Goal: Task Accomplishment & Management: Manage account settings

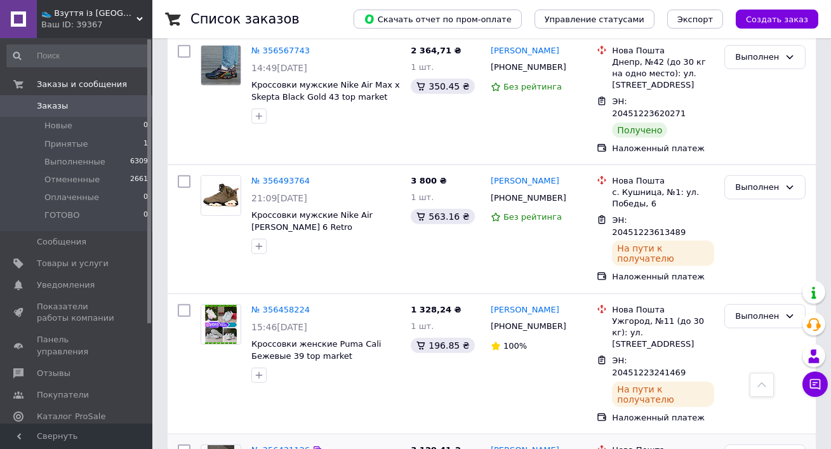
scroll to position [2068, 0]
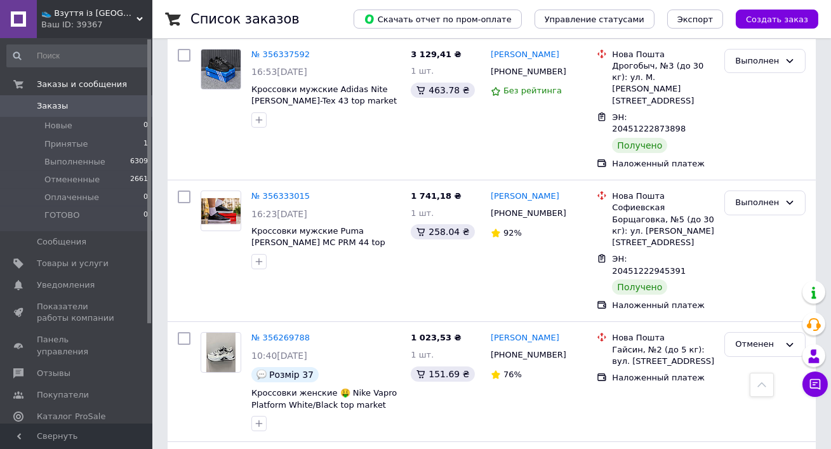
scroll to position [588, 0]
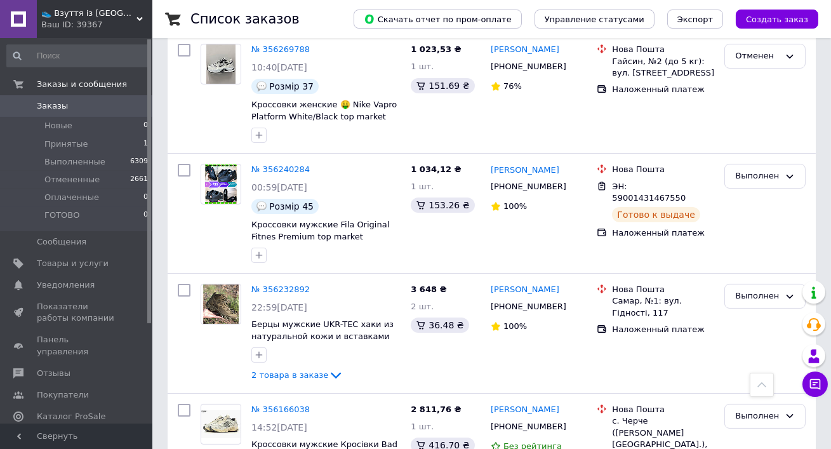
click at [77, 105] on span "Заказы" at bounding box center [77, 105] width 81 height 11
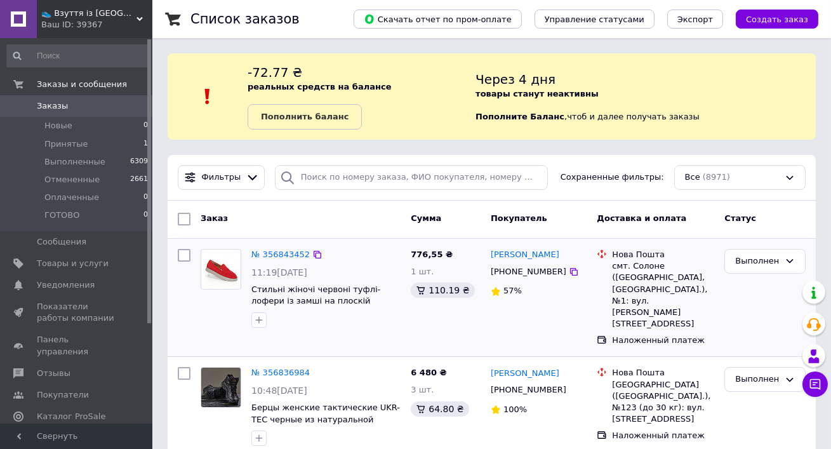
scroll to position [250, 0]
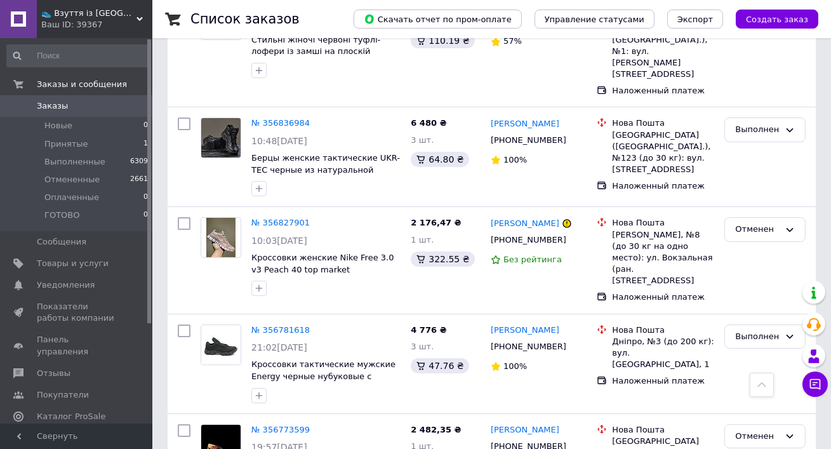
click at [67, 12] on span "👟 Взуття із [GEOGRAPHIC_DATA], миттєво 🚀 та без предоплат" at bounding box center [88, 13] width 95 height 11
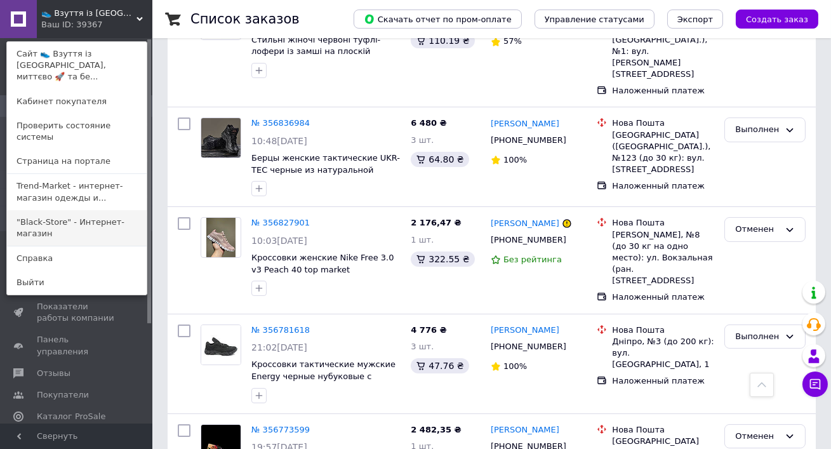
click at [73, 210] on link ""Black-Store" - Интернет-магазин" at bounding box center [77, 228] width 140 height 36
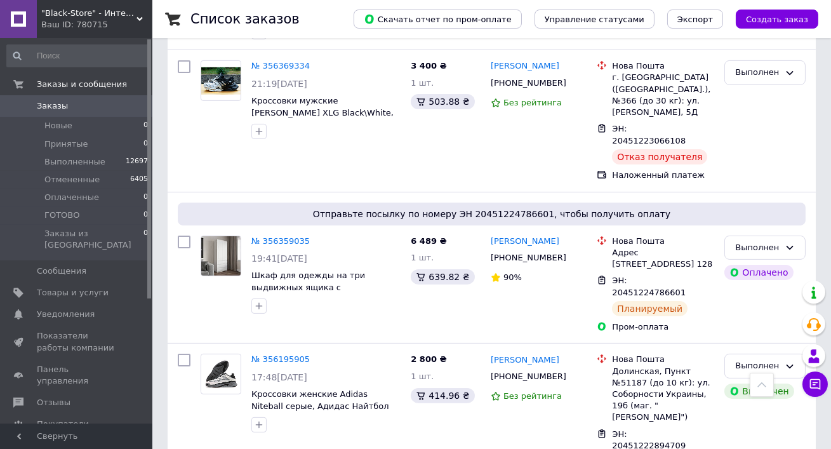
scroll to position [807, 0]
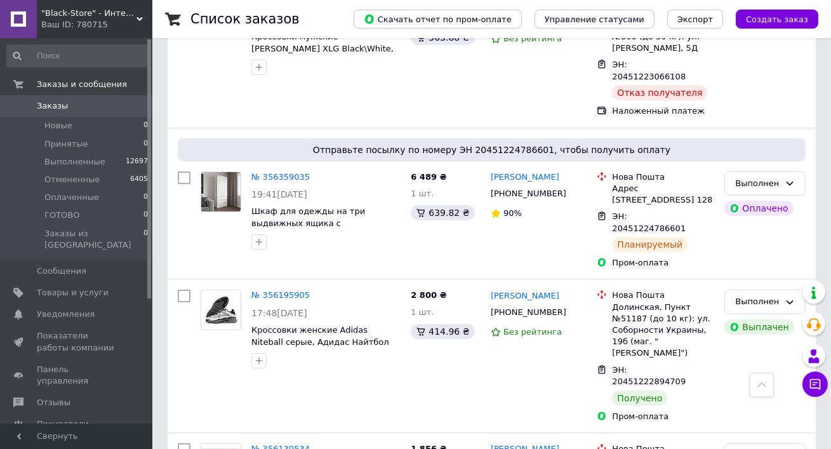
click at [60, 11] on span ""Black-Store" - Интернет-магазин" at bounding box center [88, 13] width 95 height 11
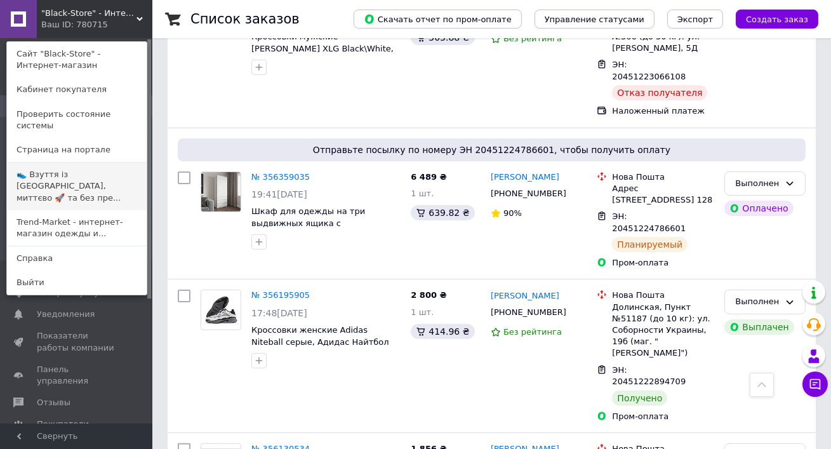
click at [76, 173] on link "👟 Взуття із [GEOGRAPHIC_DATA], миттєво 🚀 та без пре..." at bounding box center [77, 187] width 140 height 48
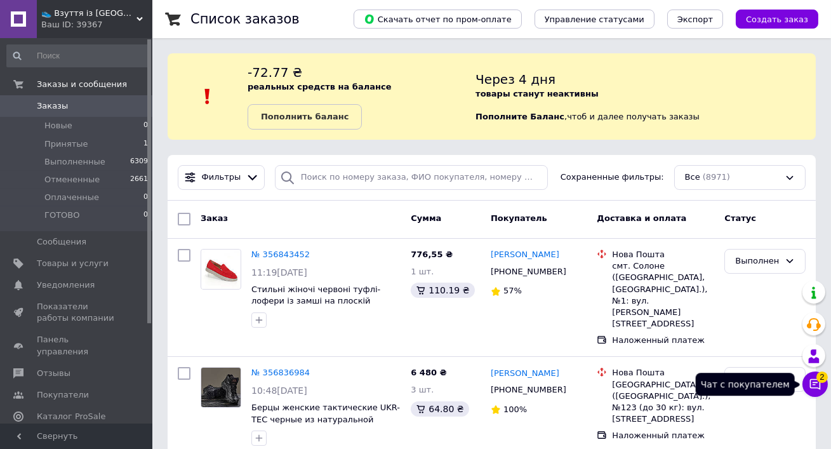
click at [814, 379] on icon at bounding box center [815, 384] width 11 height 11
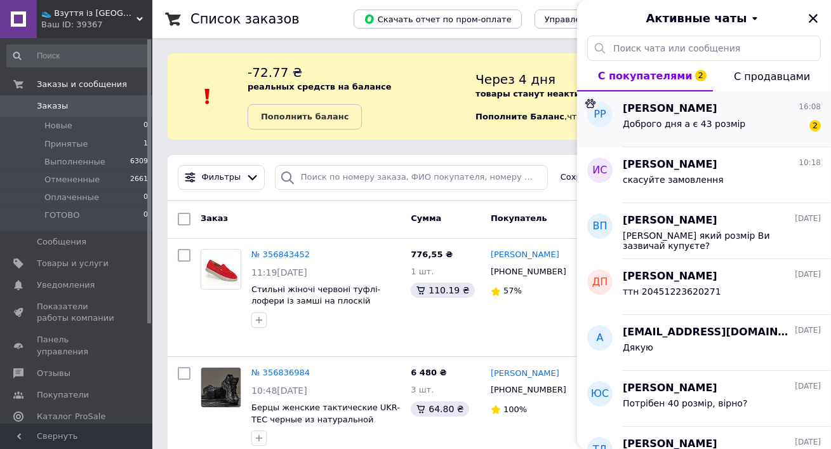
click at [683, 111] on span "Руслан Розсохань" at bounding box center [670, 109] width 95 height 15
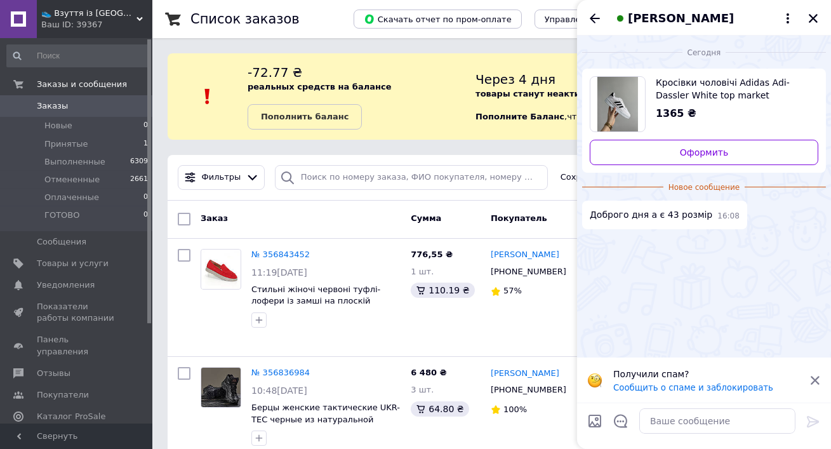
click at [661, 90] on span "Кросівки чоловічі Adidas Adi-Dassler White top market" at bounding box center [732, 88] width 152 height 25
click at [656, 420] on textarea at bounding box center [718, 420] width 156 height 25
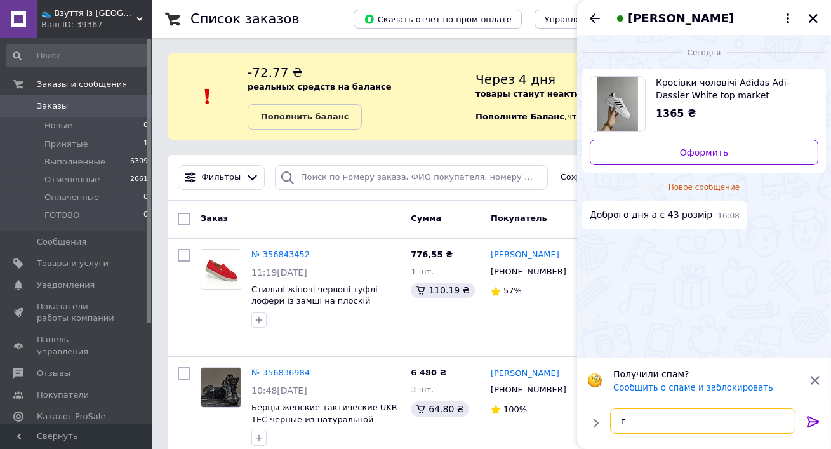
type textarea "гі"
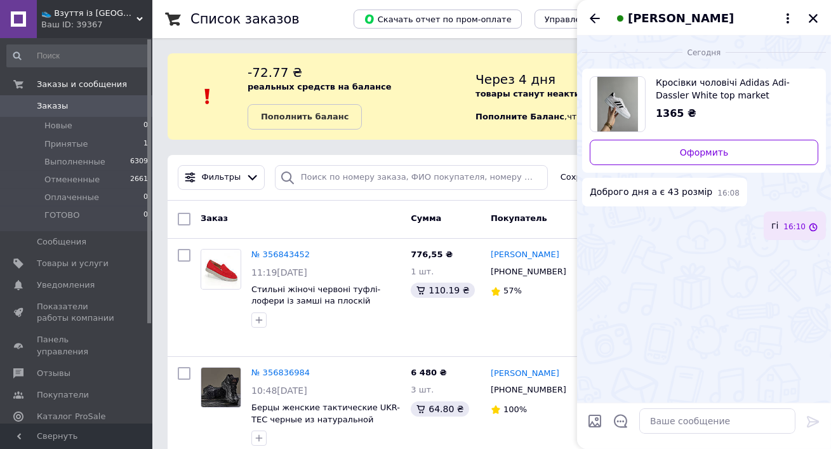
click at [789, 239] on div "гі 16:10" at bounding box center [795, 225] width 62 height 29
click at [784, 225] on div "гі 16:10" at bounding box center [795, 225] width 62 height 29
click at [739, 263] on button "Редактировать" at bounding box center [750, 260] width 152 height 25
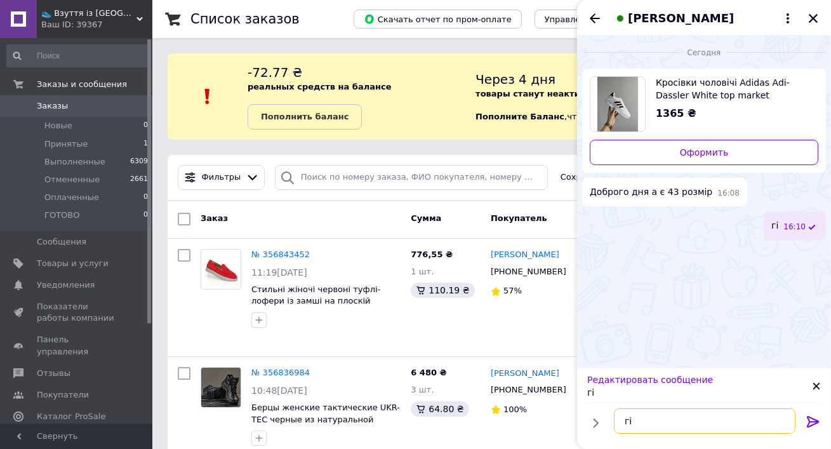
click at [661, 416] on textarea "гі" at bounding box center [705, 420] width 182 height 25
type textarea "ні"
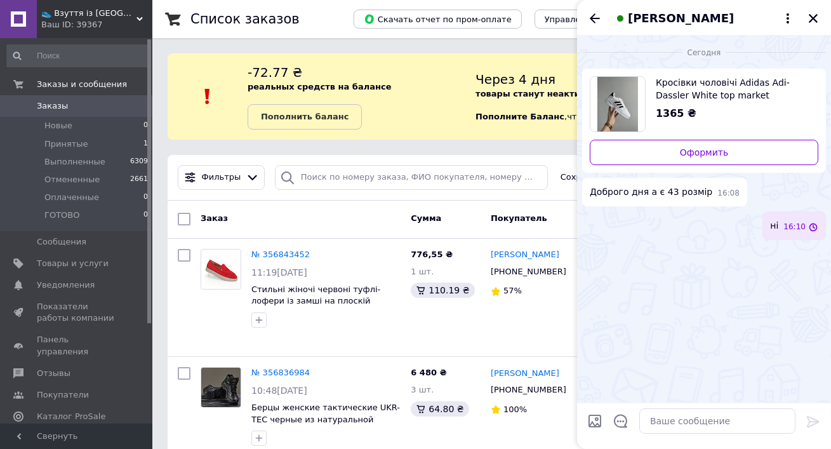
click at [705, 79] on span "Кросівки чоловічі Adidas Adi-Dassler White top market" at bounding box center [732, 88] width 152 height 25
click at [601, 13] on icon "Назад" at bounding box center [594, 18] width 15 height 15
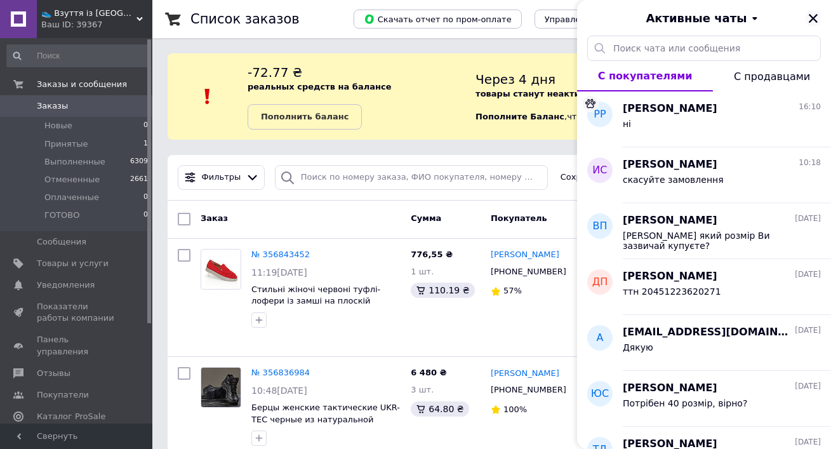
click at [812, 20] on icon "Закрыть" at bounding box center [813, 18] width 9 height 9
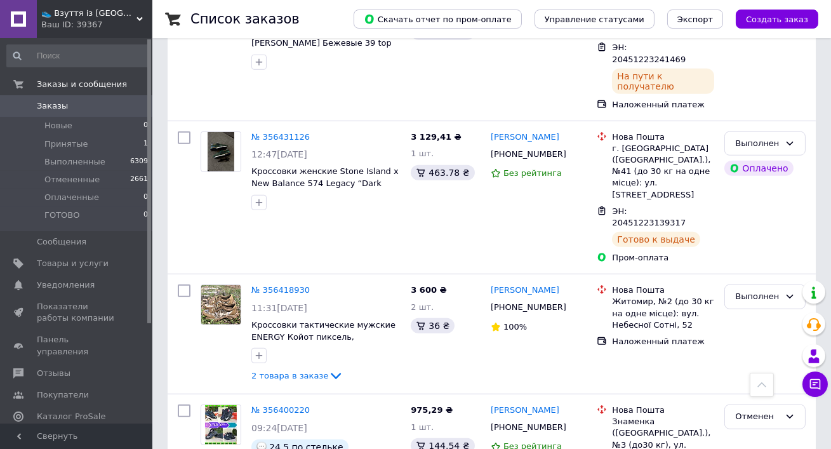
scroll to position [2038, 0]
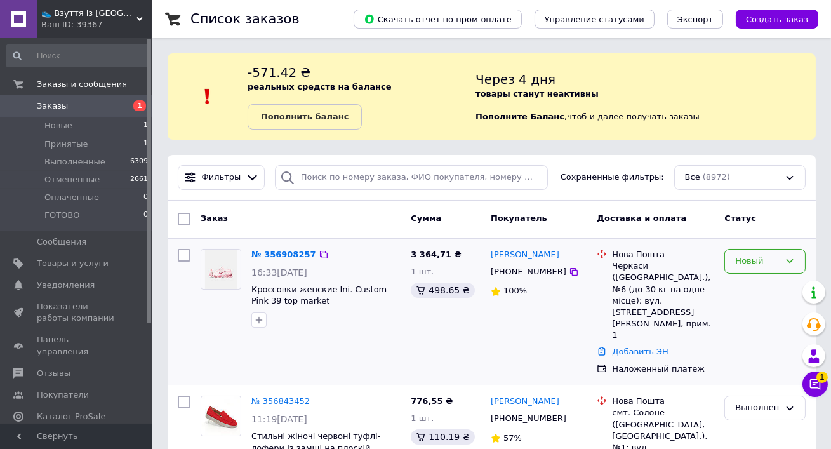
click at [752, 258] on div "Новый" at bounding box center [757, 261] width 44 height 13
click at [748, 289] on li "Принят" at bounding box center [765, 287] width 80 height 23
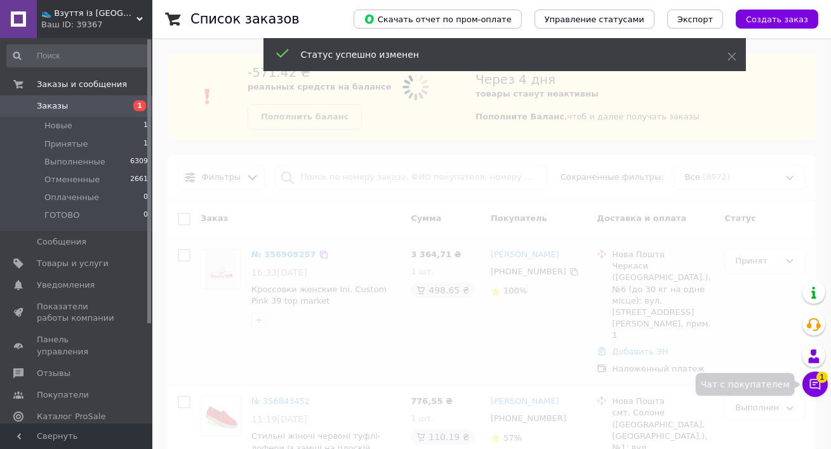
click at [818, 383] on icon at bounding box center [815, 384] width 13 height 13
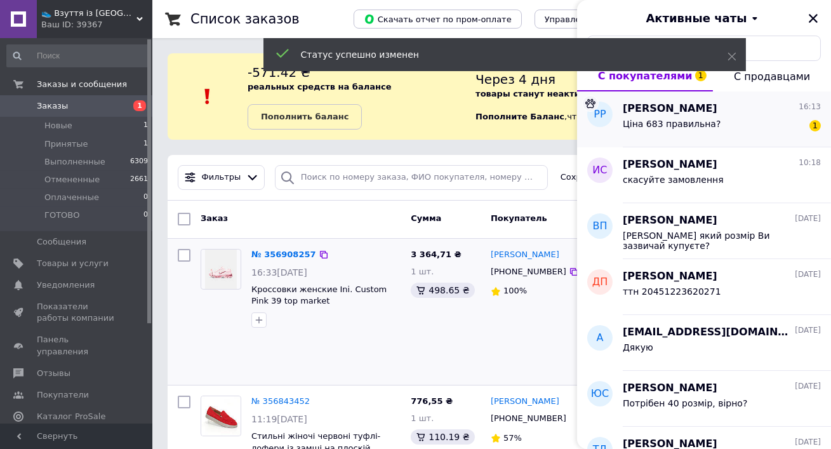
click at [699, 111] on span "Руслан Розсохань" at bounding box center [670, 109] width 95 height 15
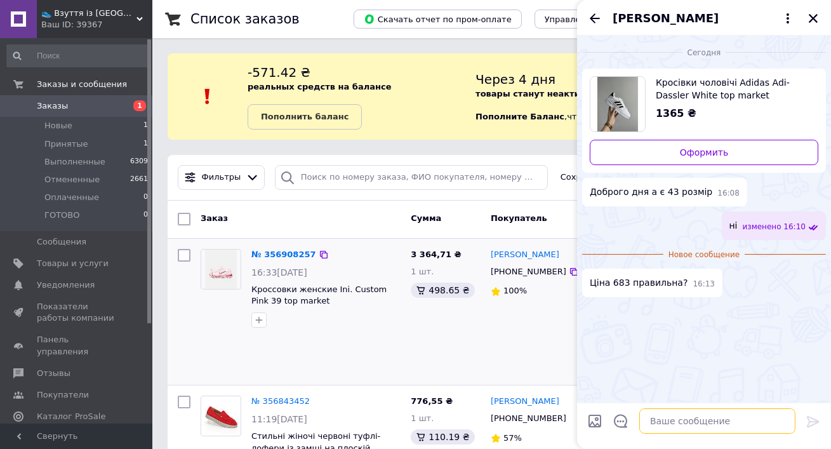
click at [683, 432] on textarea at bounding box center [718, 420] width 156 height 25
type textarea "так"
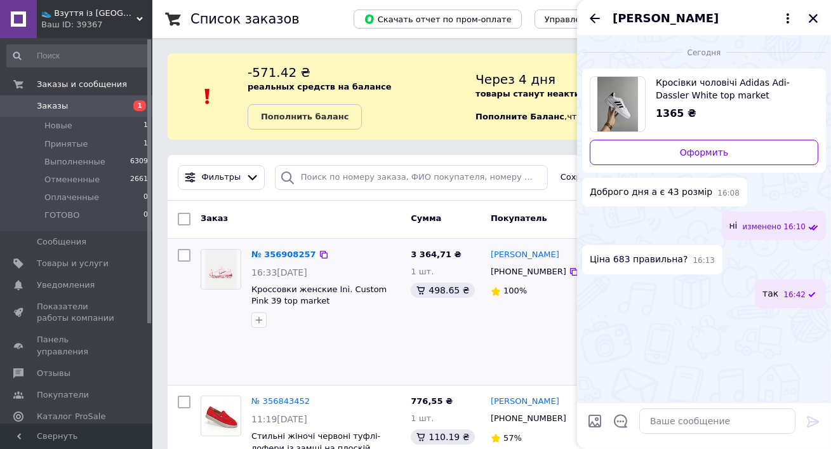
click at [810, 18] on icon "Закрыть" at bounding box center [813, 18] width 11 height 11
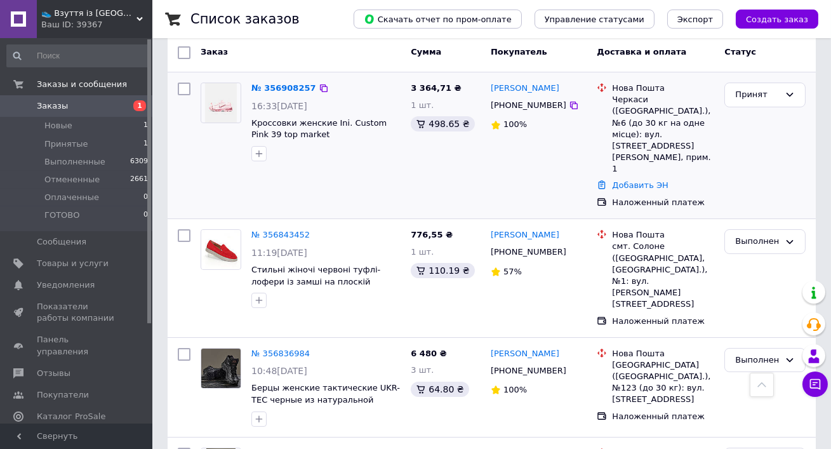
scroll to position [159, 0]
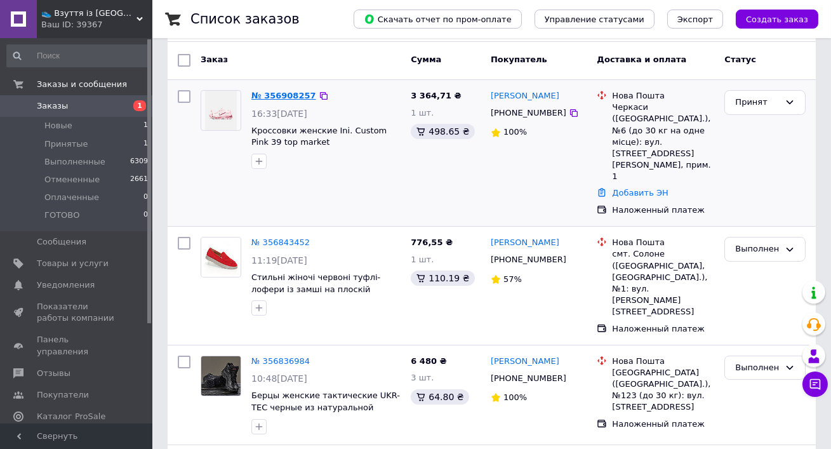
click at [255, 91] on link "№ 356908257" at bounding box center [284, 96] width 65 height 10
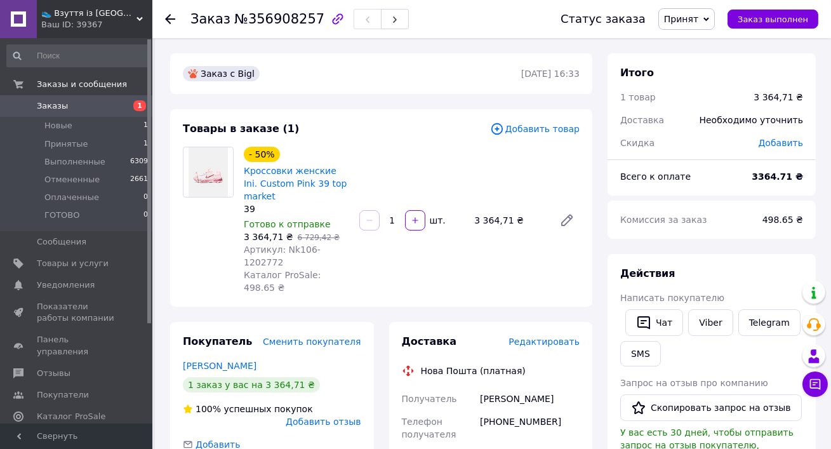
click at [293, 253] on span "Артикул: Nk106-1202772" at bounding box center [282, 256] width 77 height 23
copy span "Nk106"
click at [281, 177] on span "Кроссовки женские Ini. Custom Pink 39 top market" at bounding box center [296, 183] width 105 height 38
click at [286, 180] on link "Кроссовки женские Ini. Custom Pink 39 top market" at bounding box center [296, 184] width 104 height 36
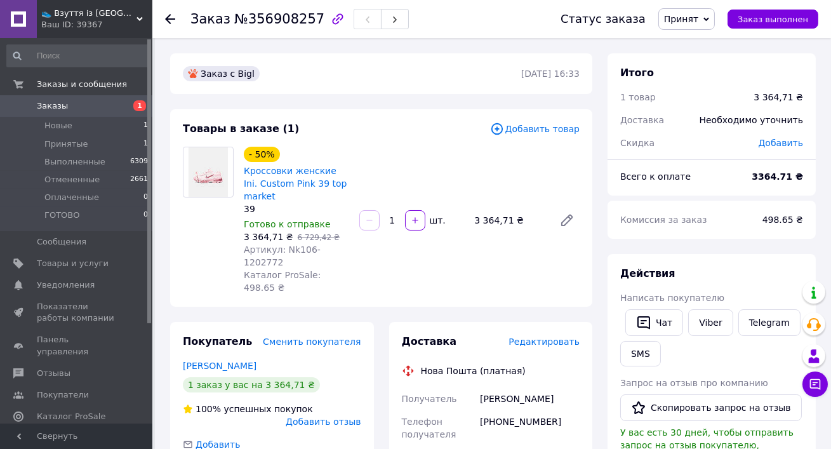
click at [108, 97] on link "Заказы 1" at bounding box center [78, 106] width 156 height 22
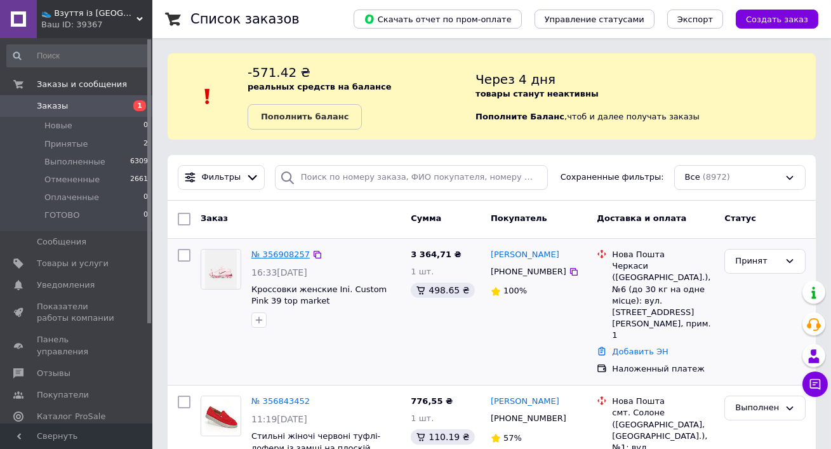
click at [262, 254] on link "№ 356908257" at bounding box center [281, 255] width 58 height 10
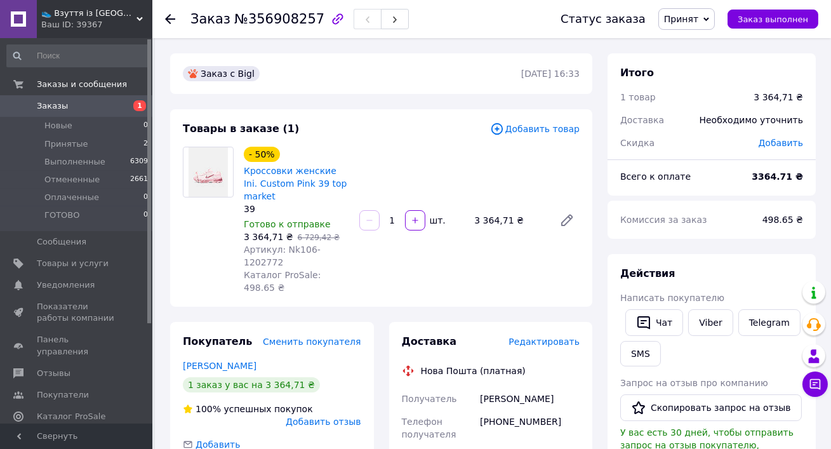
click at [71, 10] on span "👟 Взуття із Польщі, миттєво 🚀 та без предоплат" at bounding box center [88, 13] width 95 height 11
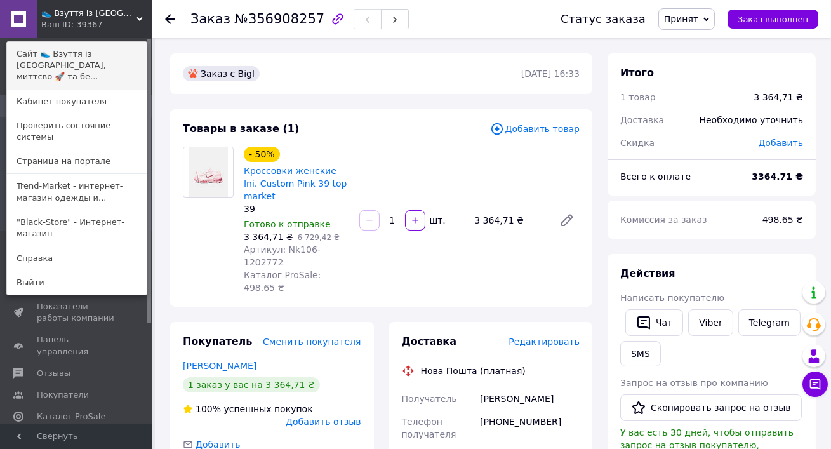
click at [86, 42] on link "Сайт 👟 Взуття із Польщі, миттєво 🚀 та бе..." at bounding box center [77, 66] width 140 height 48
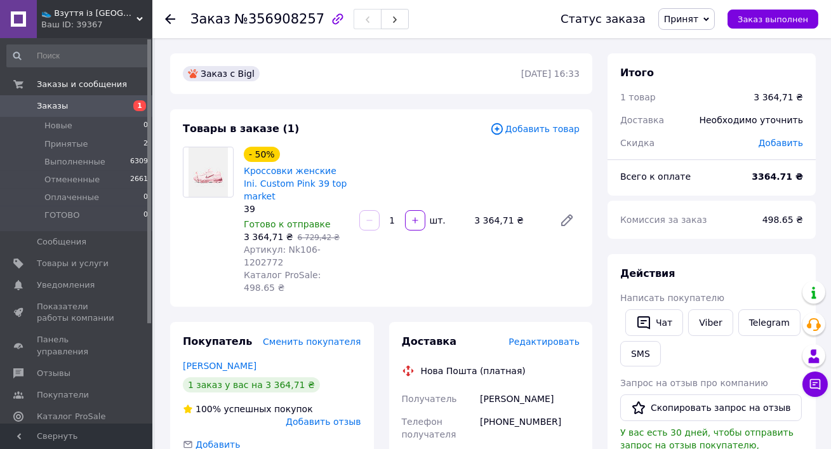
click at [290, 248] on span "Артикул: Nk106-1202772" at bounding box center [282, 256] width 77 height 23
copy span "Nk106"
click at [114, 271] on link "Товары и услуги" at bounding box center [78, 264] width 156 height 22
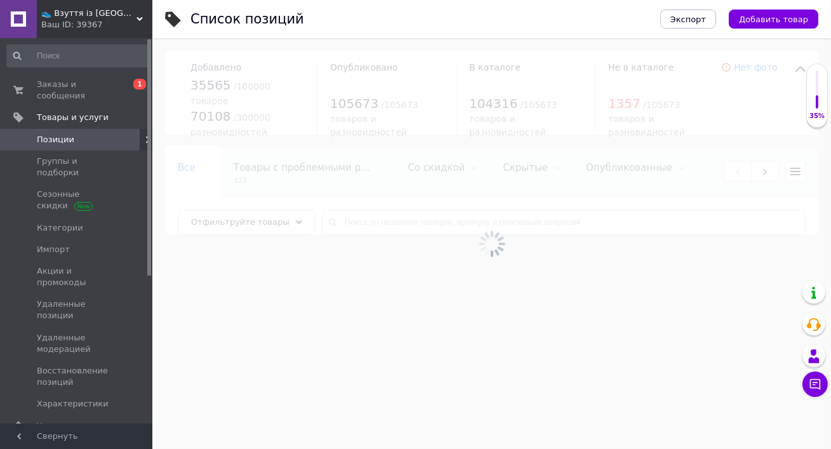
click at [346, 231] on div at bounding box center [491, 243] width 679 height 411
click at [346, 231] on input "text" at bounding box center [564, 222] width 484 height 25
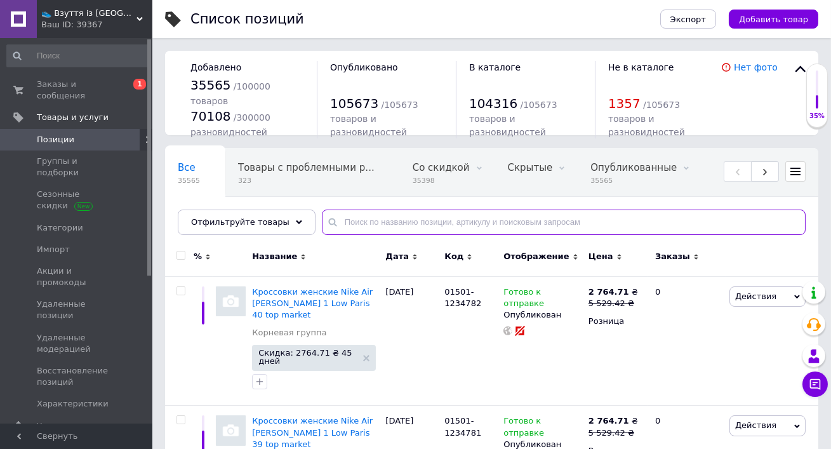
click at [346, 231] on input "text" at bounding box center [564, 222] width 484 height 25
paste input "Nk106"
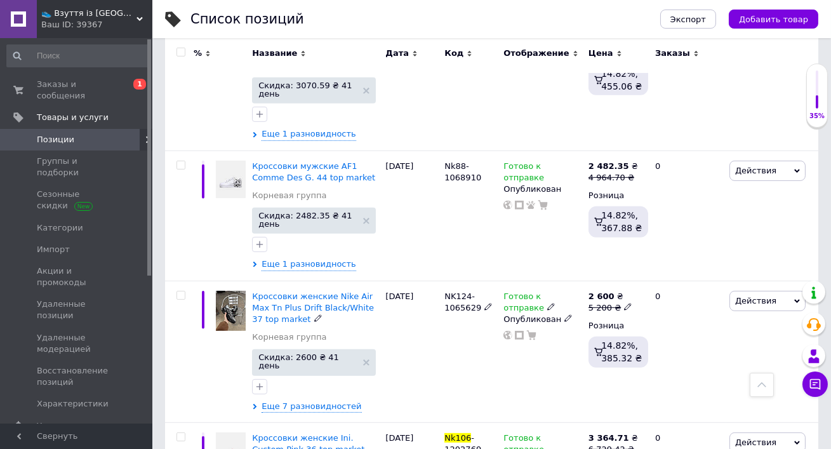
scroll to position [1362, 0]
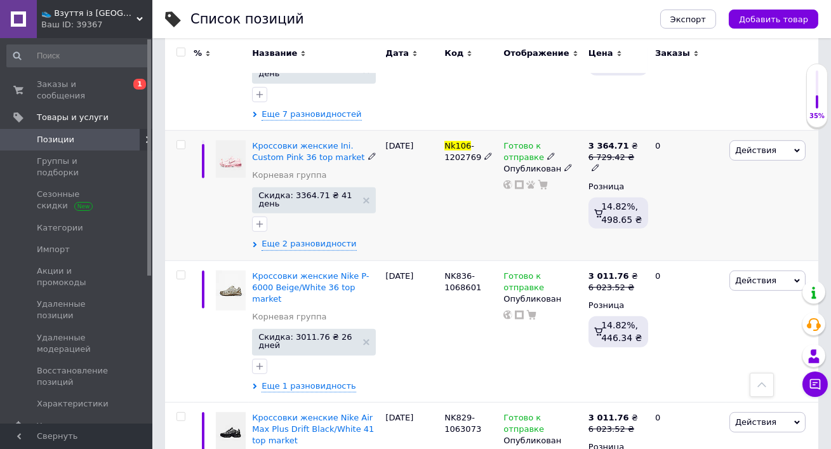
type input "Nk106"
click at [751, 140] on span "Действия" at bounding box center [768, 150] width 76 height 20
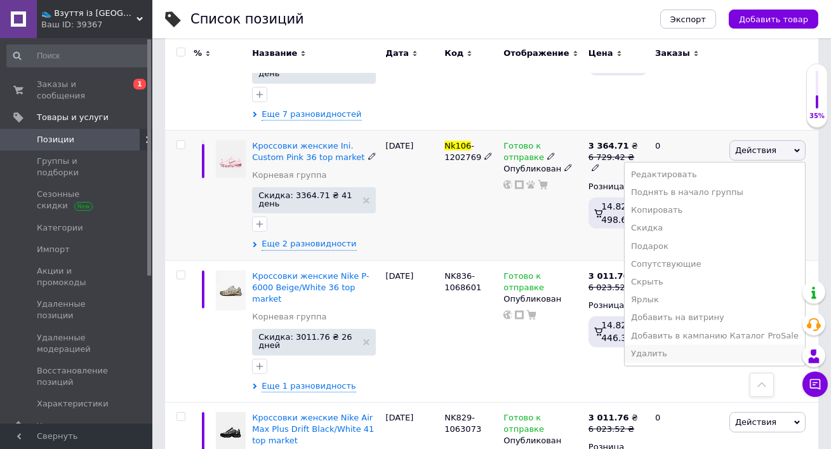
click at [676, 345] on li "Удалить" at bounding box center [715, 354] width 180 height 18
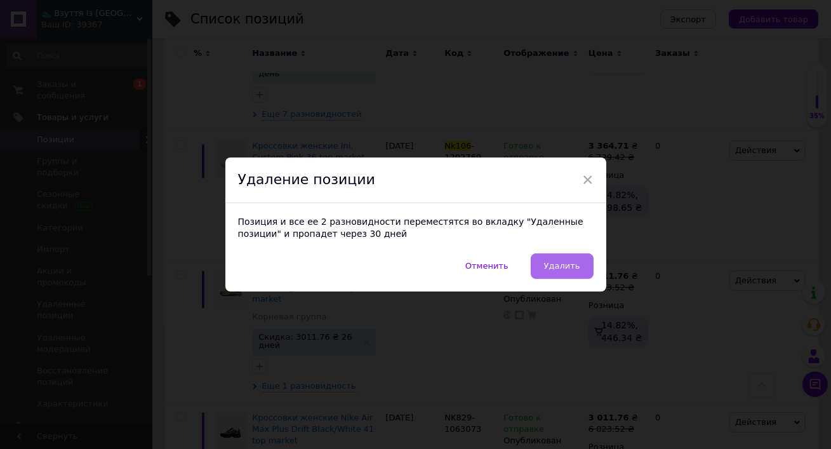
click at [566, 257] on button "Удалить" at bounding box center [562, 265] width 63 height 25
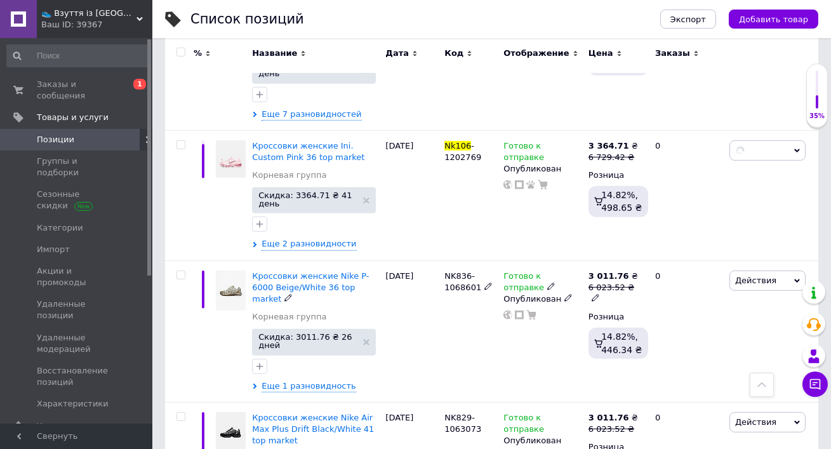
click at [566, 293] on span at bounding box center [569, 297] width 8 height 9
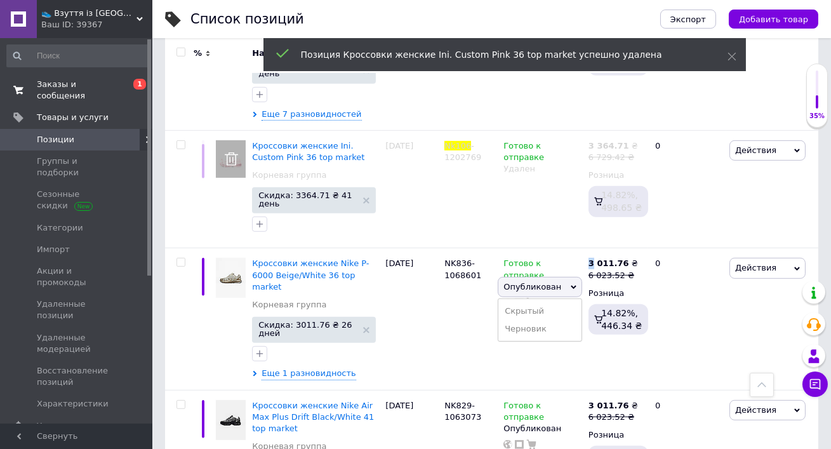
click at [98, 94] on span "Заказы и сообщения" at bounding box center [77, 90] width 81 height 23
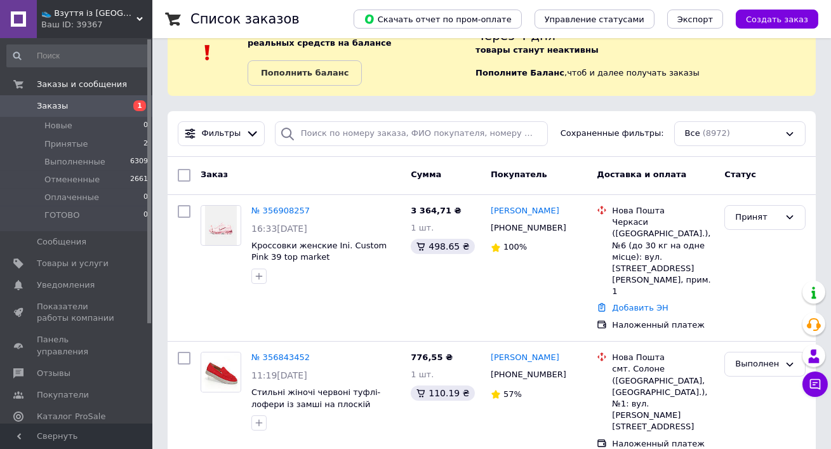
scroll to position [112, 0]
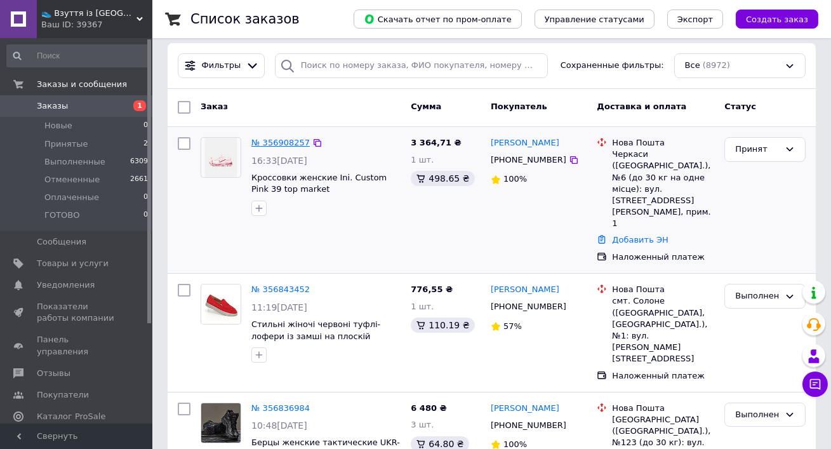
click at [285, 139] on link "№ 356908257" at bounding box center [281, 143] width 58 height 10
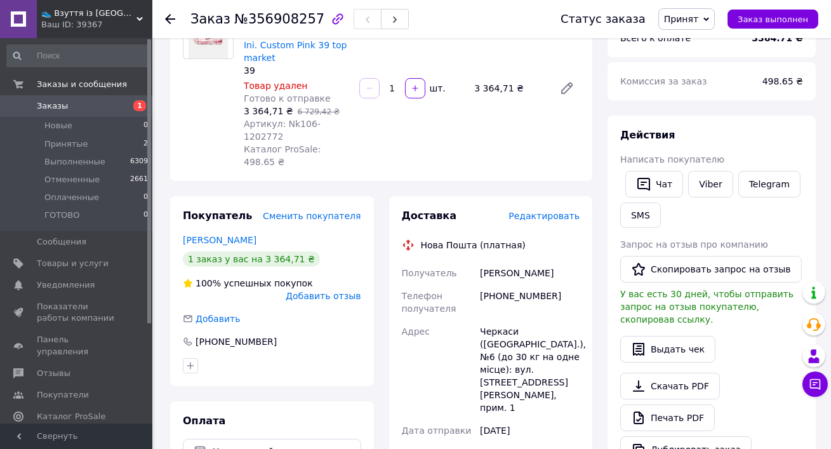
scroll to position [140, 0]
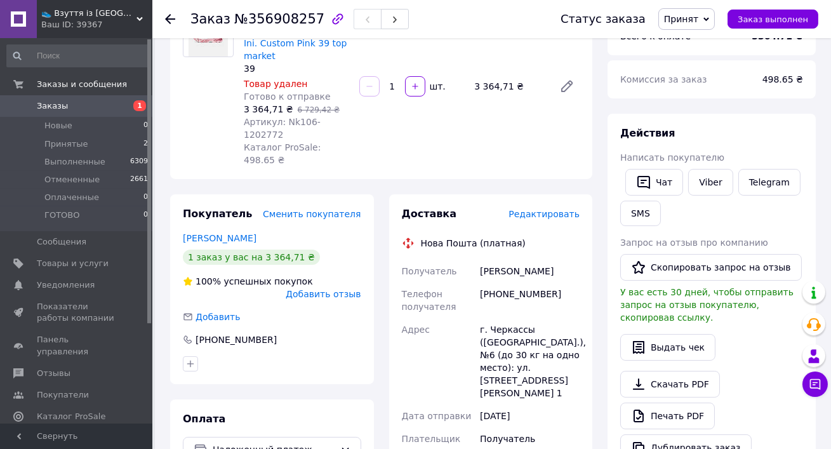
click at [39, 115] on link "Заказы 1" at bounding box center [78, 106] width 156 height 22
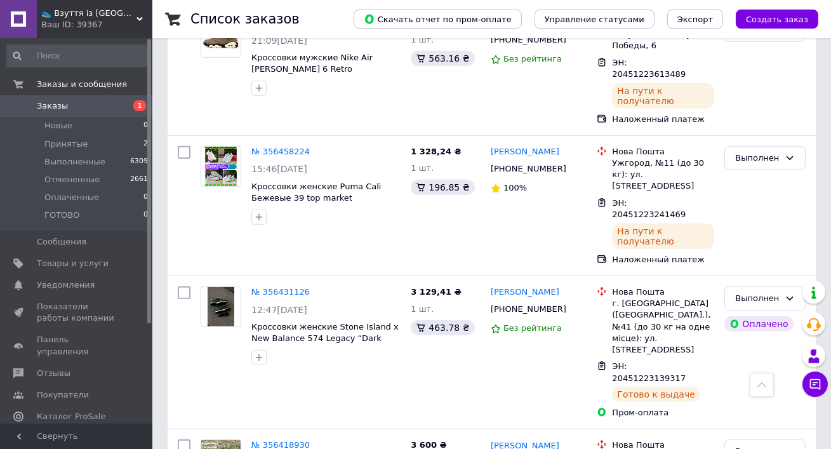
scroll to position [2060, 0]
click at [104, 33] on div "👟 Взуття із Польщі, миттєво 🚀 та без предоплат Ваш ID: 39367" at bounding box center [95, 19] width 116 height 38
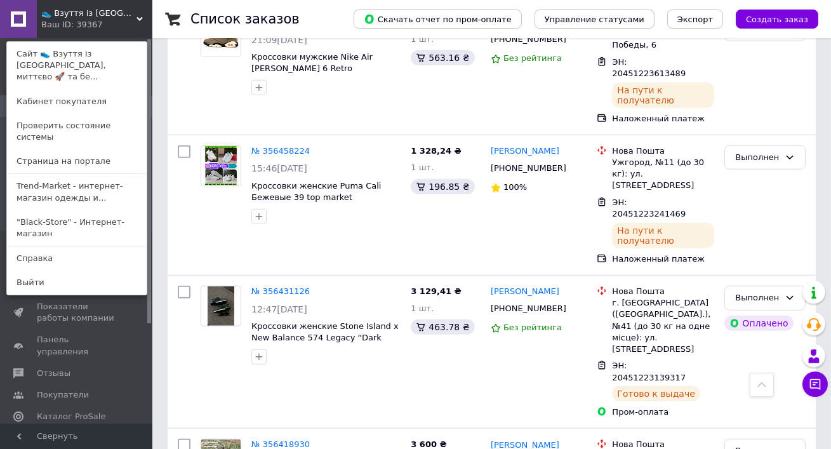
click at [99, 25] on div "👟 Взуття із Польщі, миттєво 🚀 та без предоплат Ваш ID: 39367 Сайт 👟 Взуття із П…" at bounding box center [76, 19] width 152 height 38
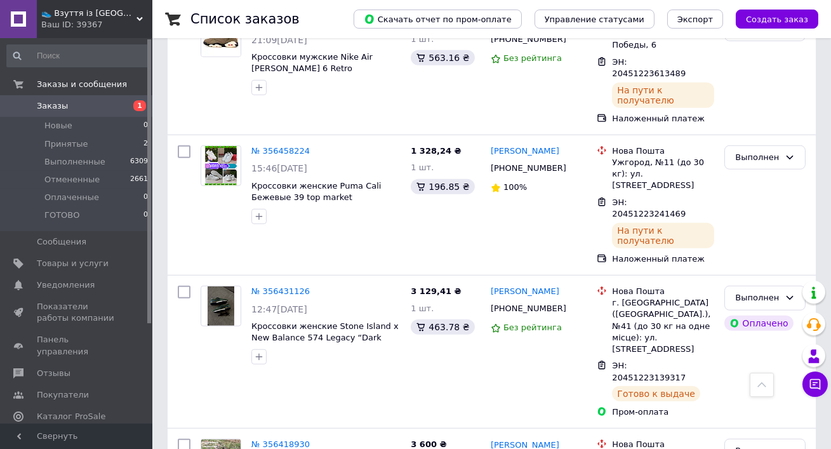
click at [104, 104] on span "Заказы" at bounding box center [77, 105] width 81 height 11
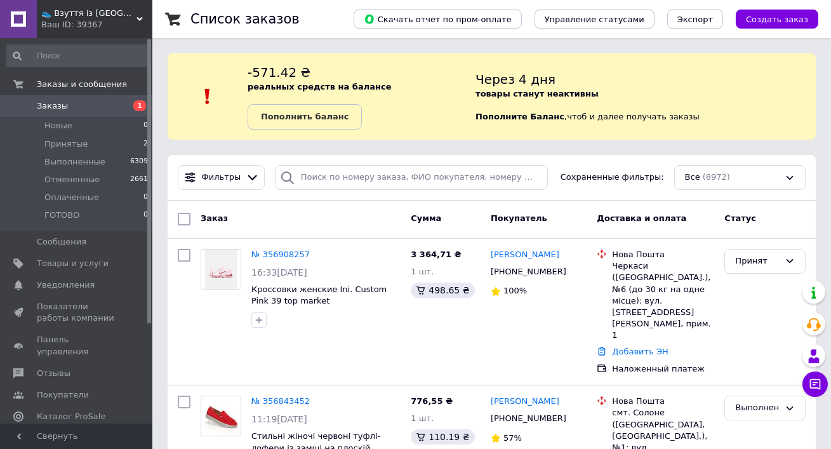
click at [91, 19] on div "Ваш ID: 39367" at bounding box center [96, 24] width 111 height 11
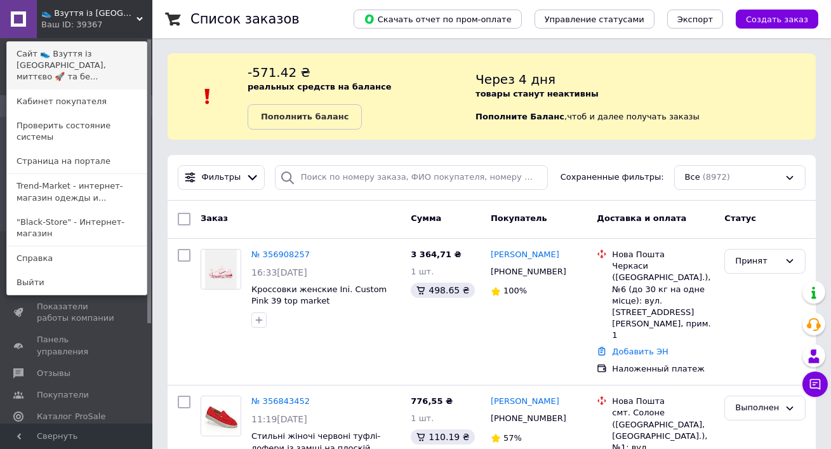
click at [111, 67] on link "Сайт 👟 Взуття із Польщі, миттєво 🚀 та бе..." at bounding box center [77, 66] width 140 height 48
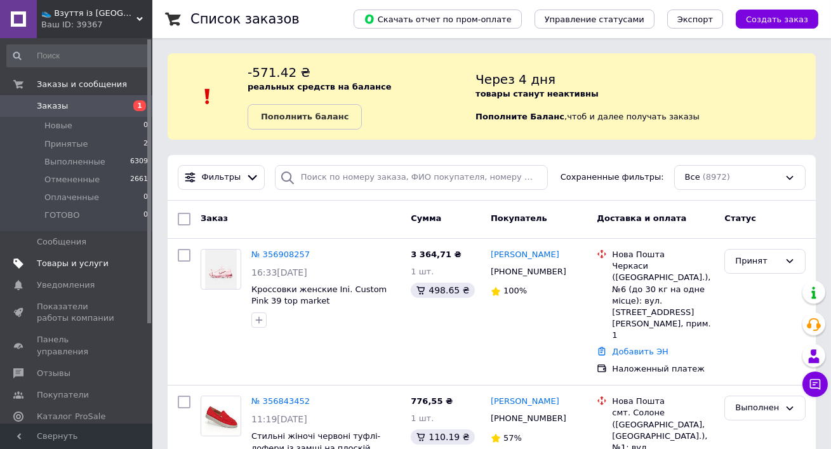
click at [81, 260] on span "Товары и услуги" at bounding box center [73, 263] width 72 height 11
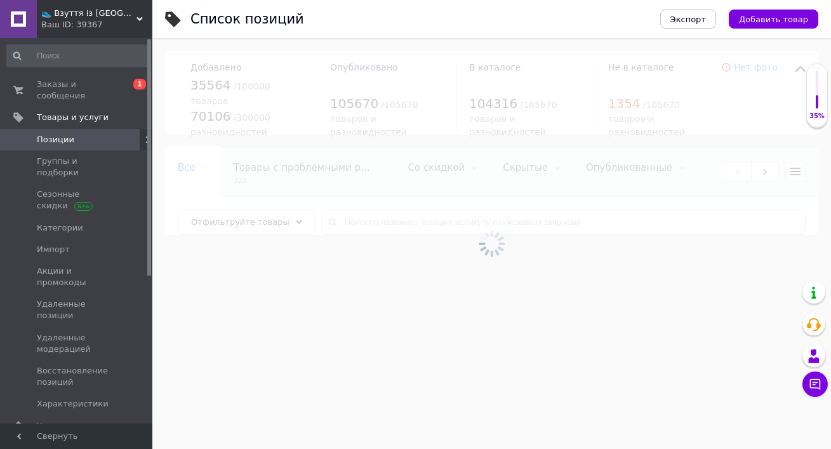
click at [394, 219] on div at bounding box center [491, 243] width 679 height 411
click at [394, 219] on input "text" at bounding box center [564, 222] width 484 height 25
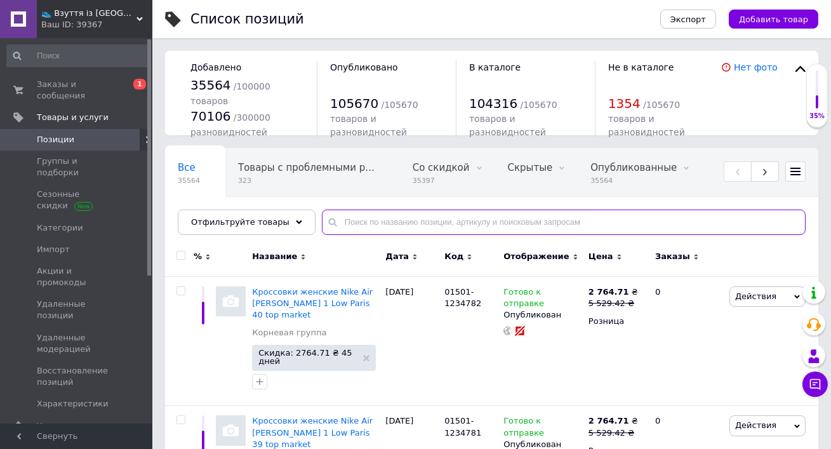
click at [394, 219] on input "text" at bounding box center [564, 222] width 484 height 25
paste input "0207"
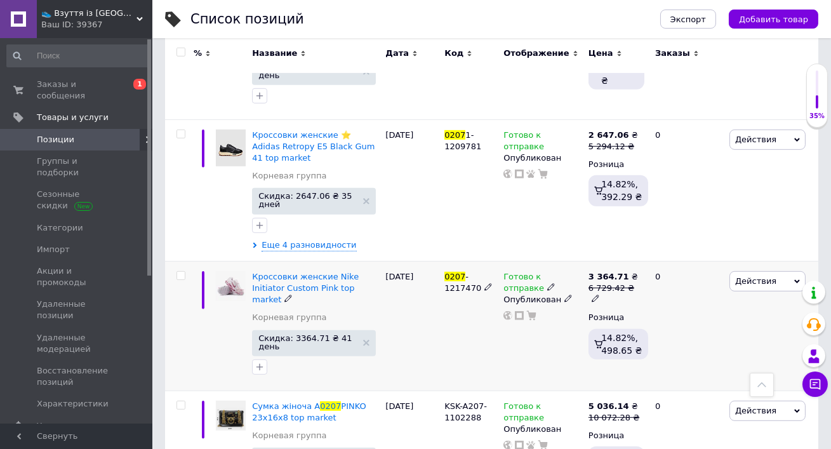
click at [763, 276] on span "Действия" at bounding box center [755, 281] width 41 height 10
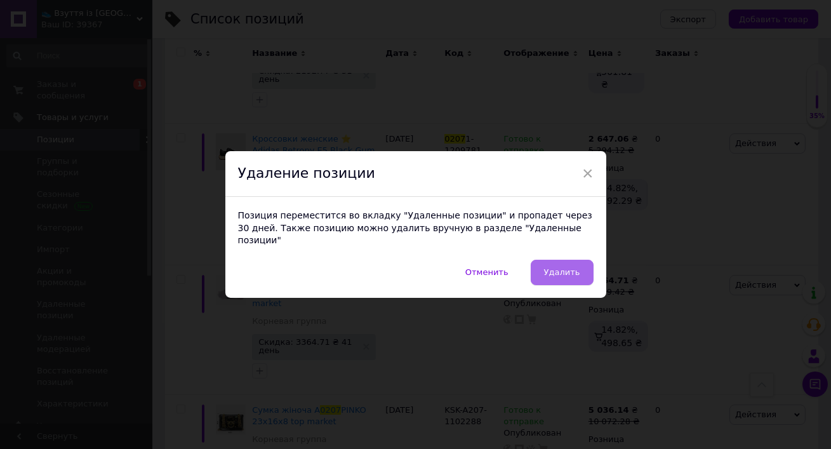
click at [553, 267] on span "Удалить" at bounding box center [562, 272] width 36 height 10
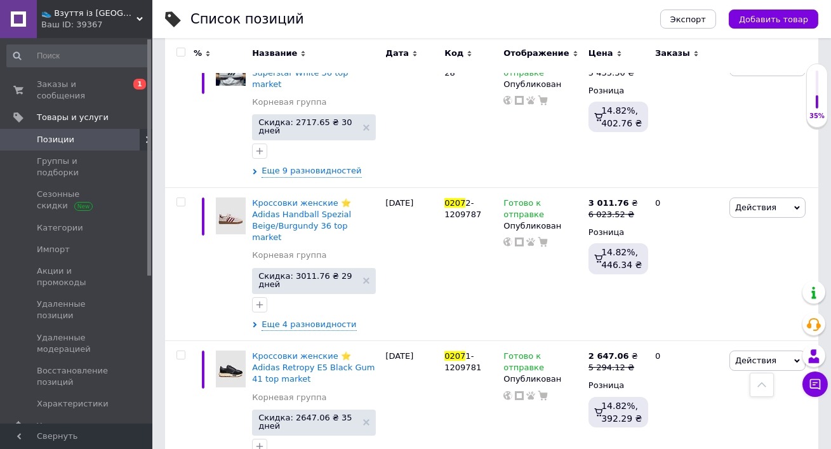
scroll to position [0, 0]
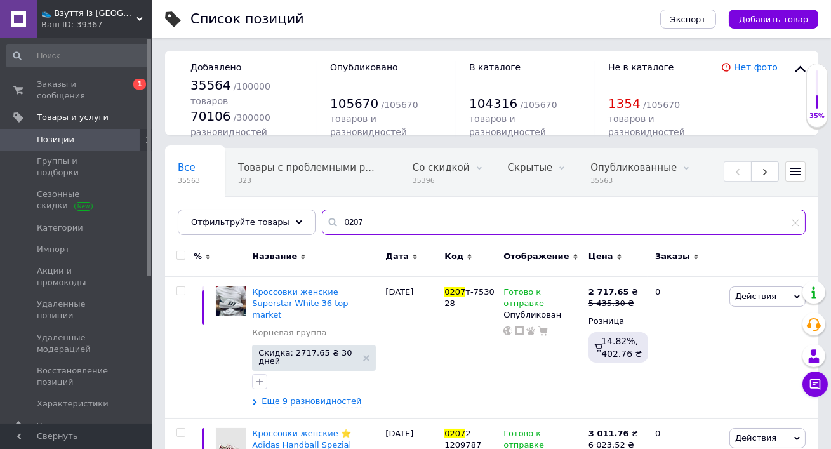
click at [363, 219] on input "0207" at bounding box center [564, 222] width 484 height 25
paste input "Nik180"
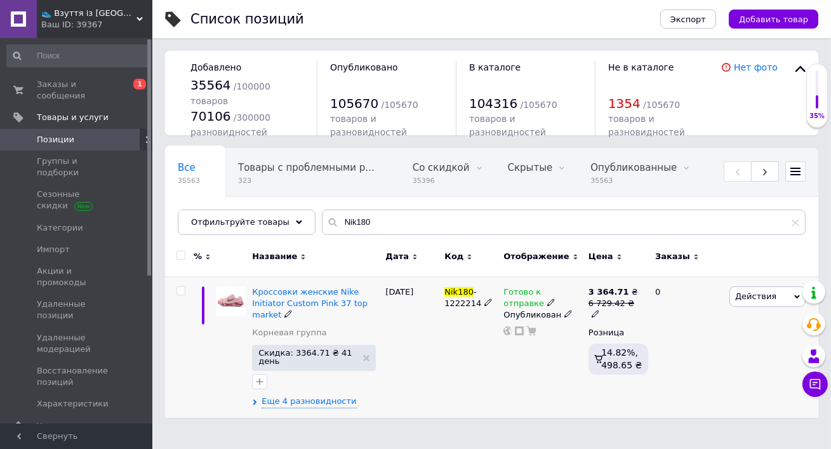
click at [765, 292] on span "Действия" at bounding box center [755, 297] width 41 height 10
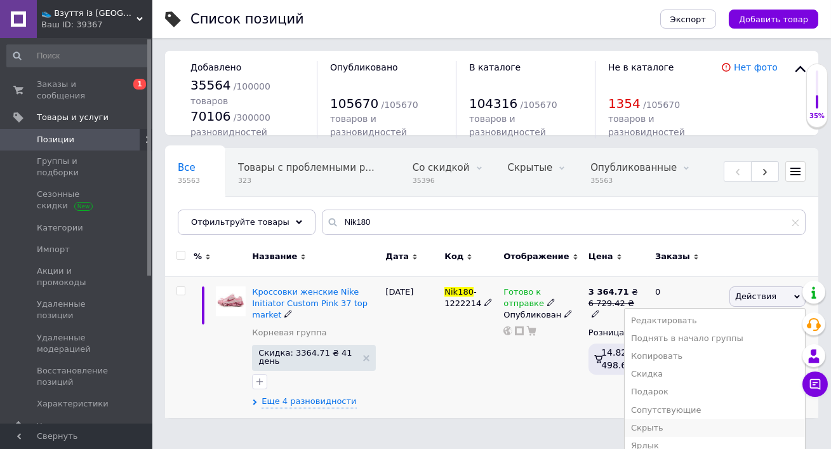
scroll to position [63, 0]
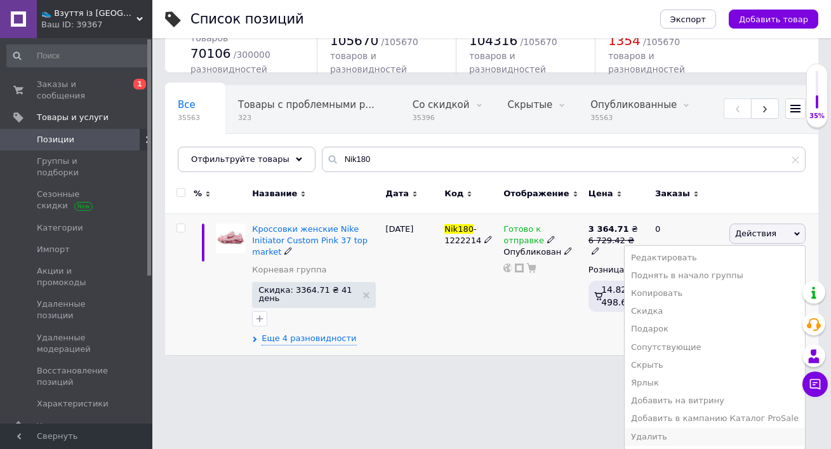
click at [668, 439] on li "Удалить" at bounding box center [715, 437] width 180 height 18
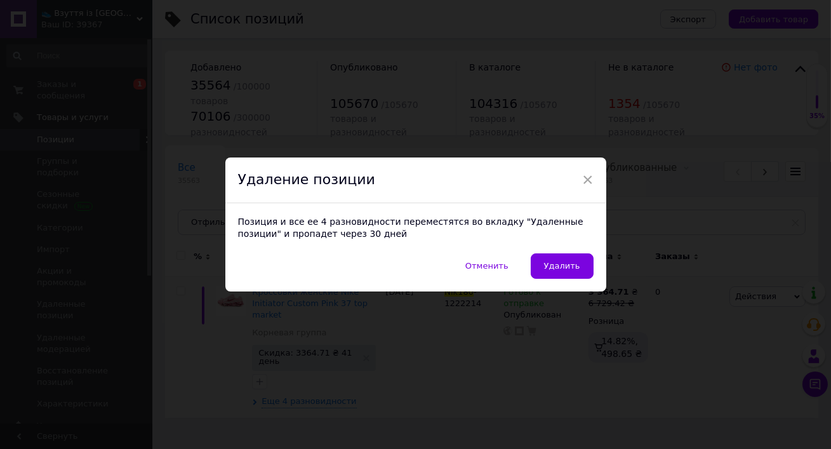
scroll to position [0, 0]
click at [570, 277] on button "Удалить" at bounding box center [562, 265] width 63 height 25
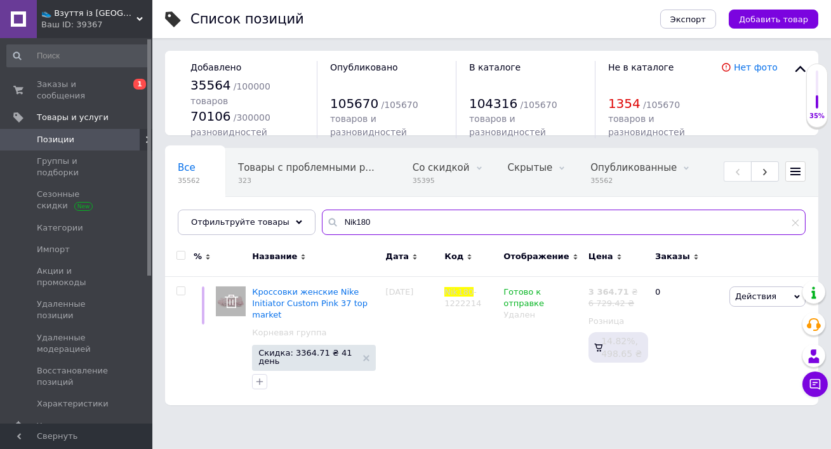
click at [363, 216] on input "Nik180" at bounding box center [564, 222] width 484 height 25
paste input "1438"
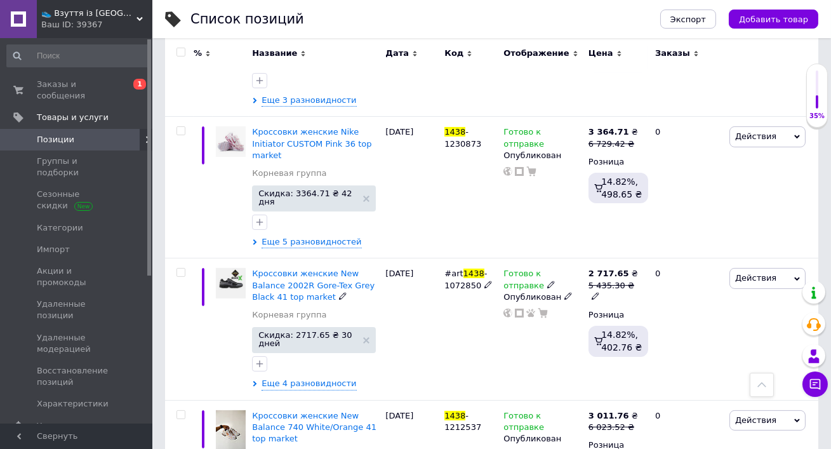
scroll to position [556, 0]
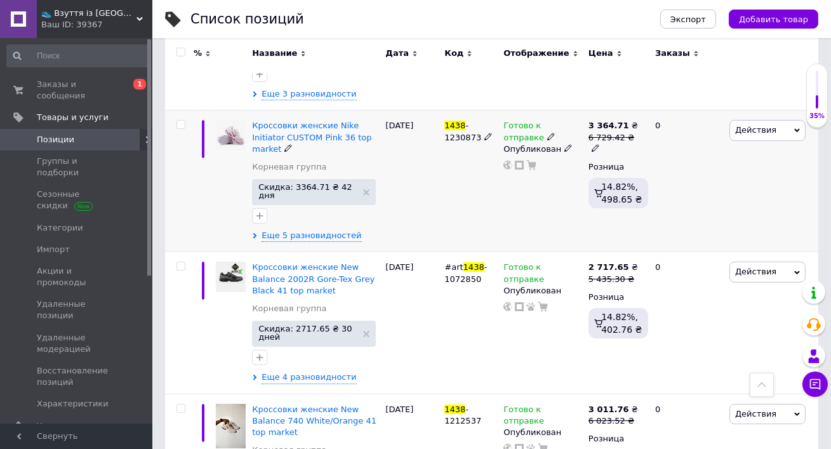
type input "1438"
click at [774, 123] on span "Действия" at bounding box center [768, 130] width 76 height 20
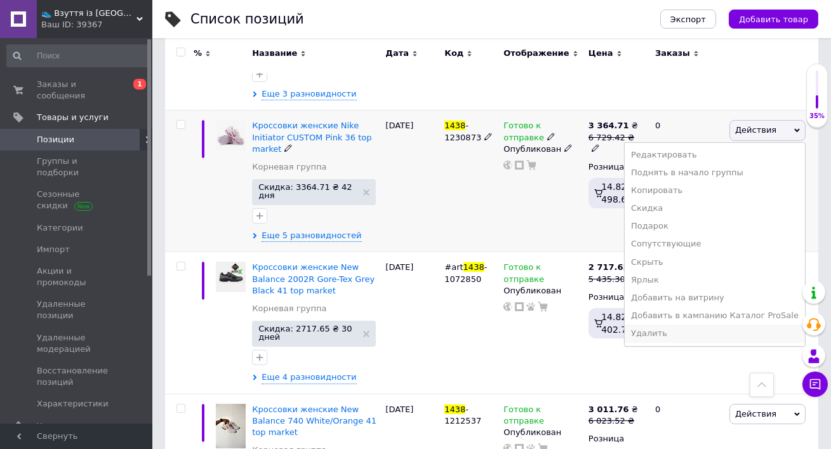
click at [666, 333] on li "Удалить" at bounding box center [715, 334] width 180 height 18
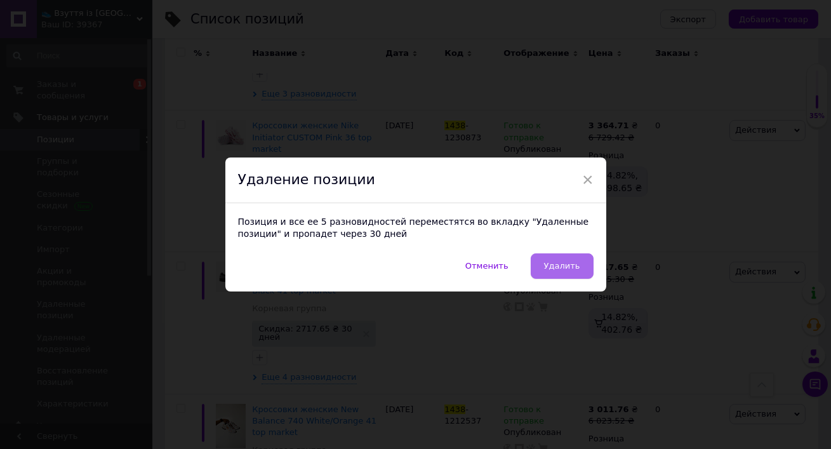
click at [549, 267] on span "Удалить" at bounding box center [562, 266] width 36 height 10
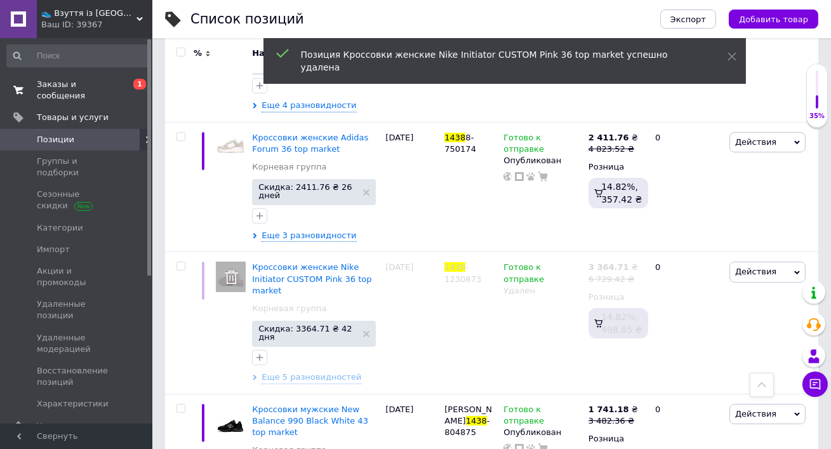
click at [54, 87] on span "Заказы и сообщения" at bounding box center [77, 90] width 81 height 23
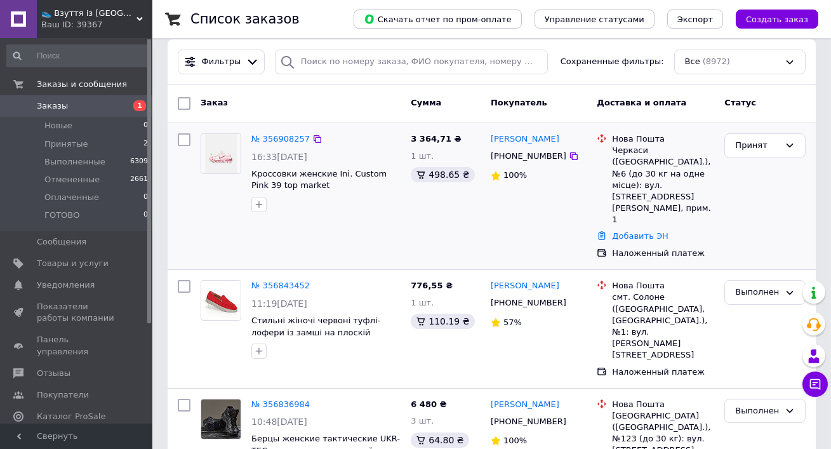
scroll to position [116, 0]
click at [284, 138] on link "№ 356908257" at bounding box center [281, 138] width 58 height 10
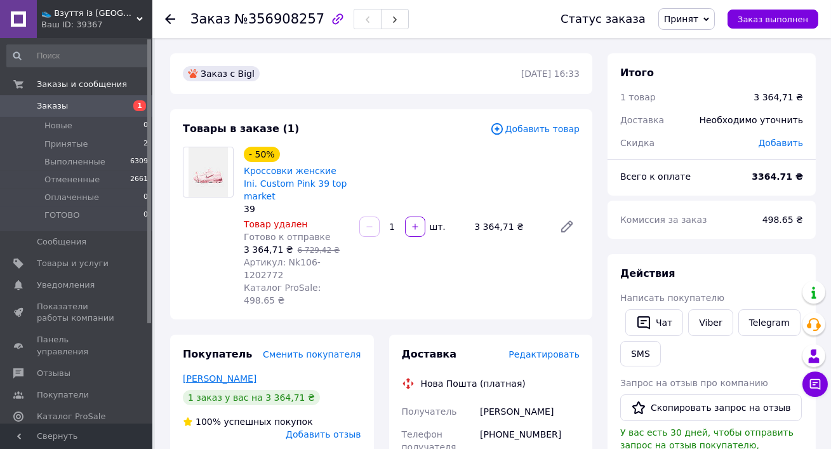
click at [233, 379] on link "Свиридова Ірина" at bounding box center [220, 378] width 74 height 10
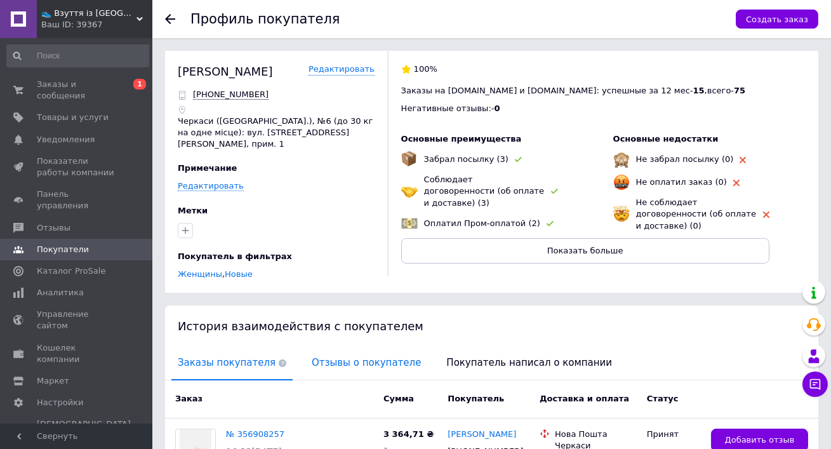
click at [334, 352] on span "Отзывы о покупателе" at bounding box center [366, 363] width 122 height 32
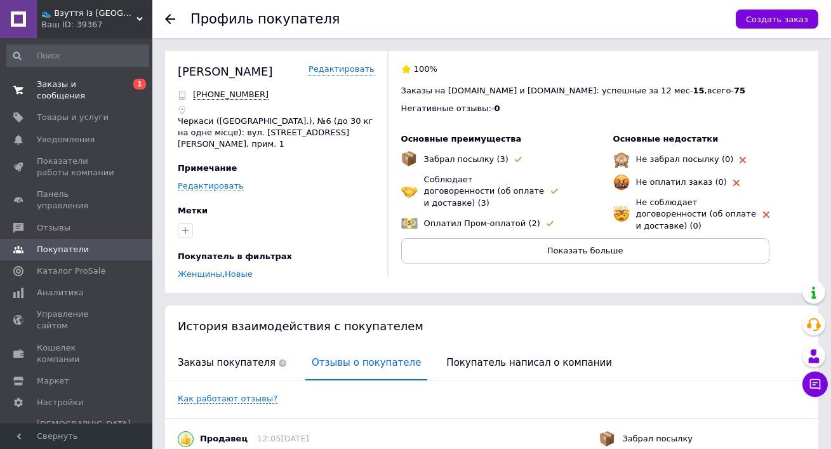
click at [42, 81] on span "Заказы и сообщения" at bounding box center [77, 90] width 81 height 23
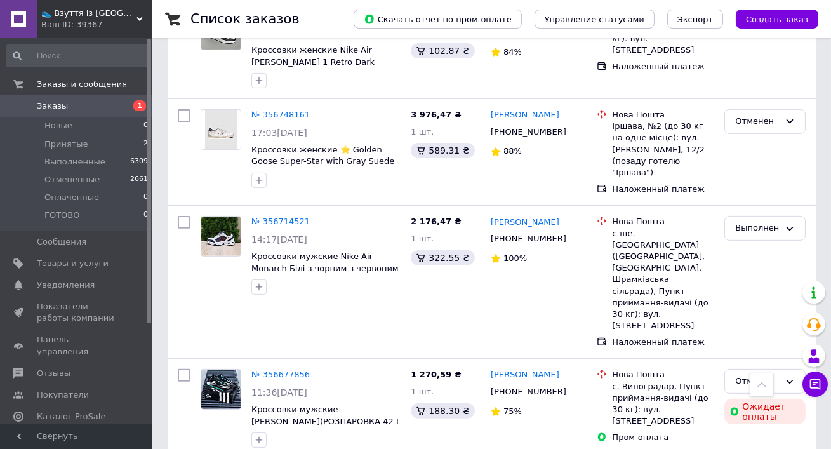
scroll to position [862, 0]
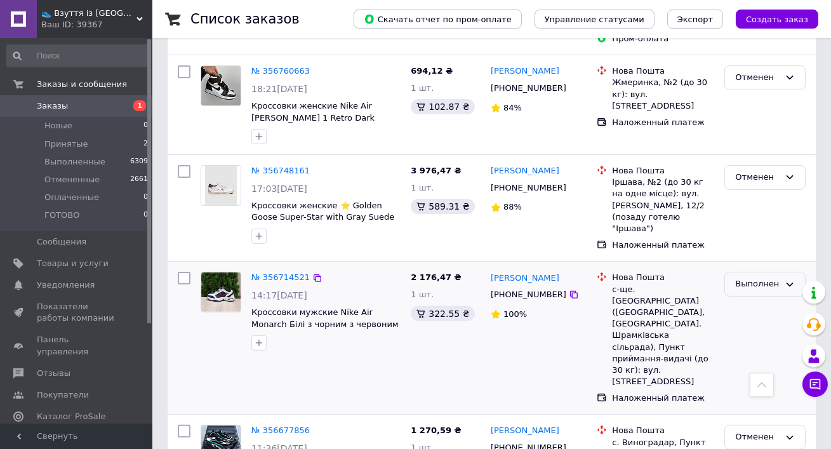
click at [765, 272] on div "Выполнен" at bounding box center [765, 284] width 81 height 25
click at [762, 299] on li "Принят" at bounding box center [765, 310] width 80 height 23
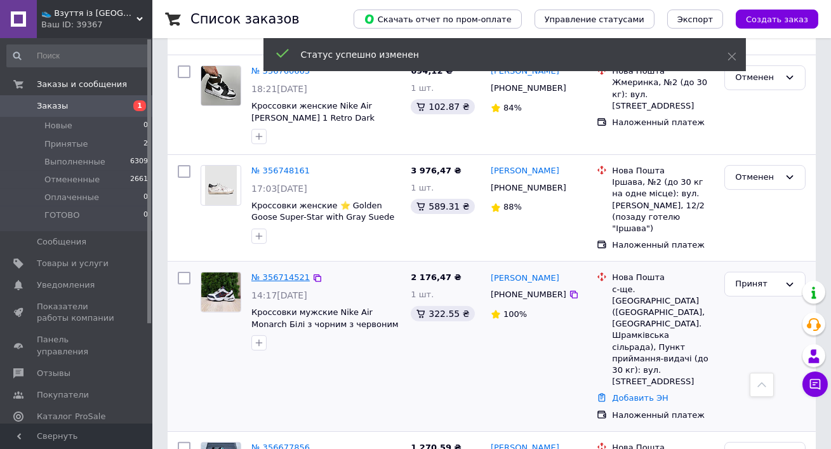
click at [280, 272] on link "№ 356714521" at bounding box center [281, 277] width 58 height 10
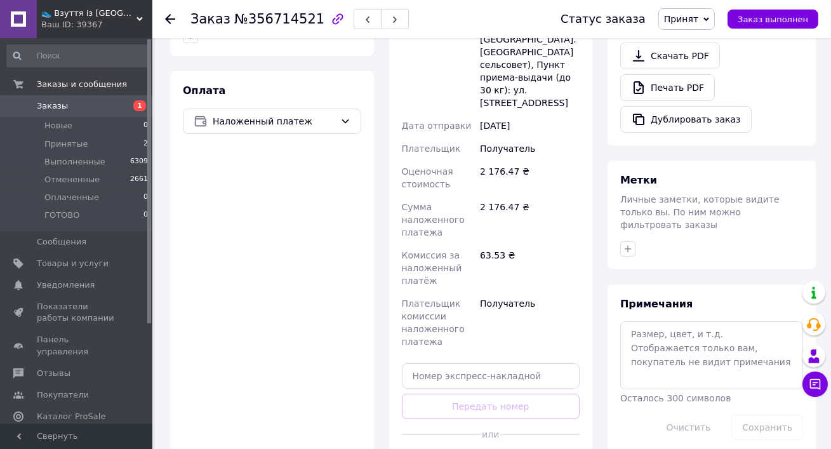
scroll to position [470, 0]
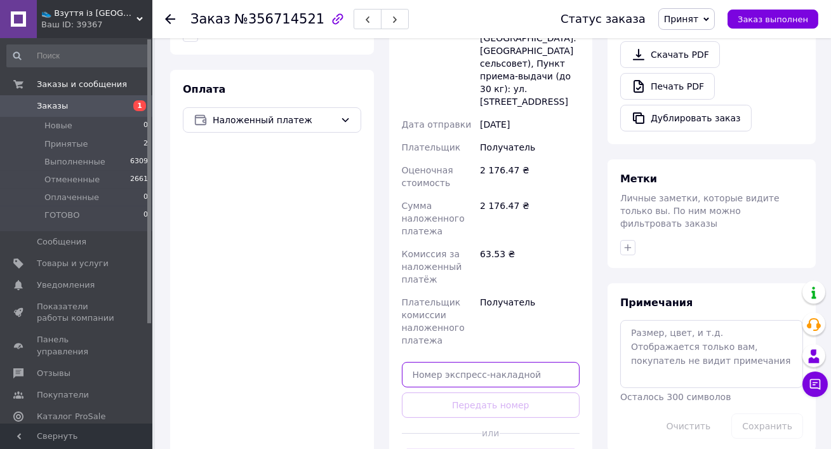
click at [468, 362] on input "text" at bounding box center [491, 374] width 178 height 25
paste input "20451224419208"
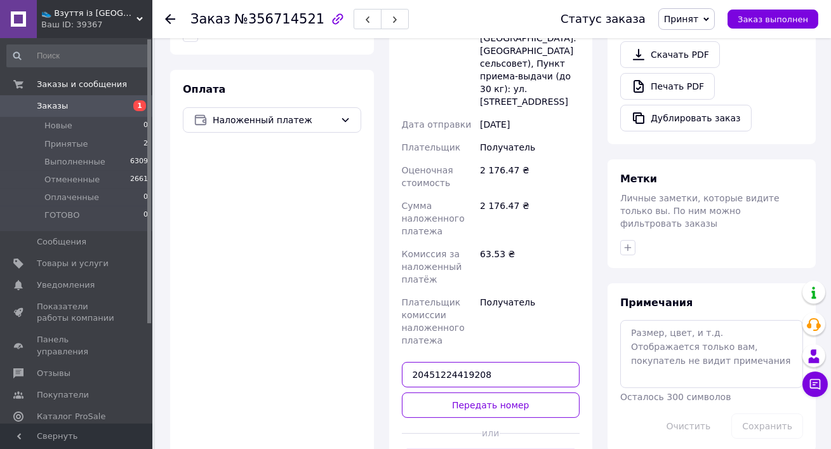
type input "20451224419208"
click at [489, 418] on div "или" at bounding box center [491, 433] width 178 height 31
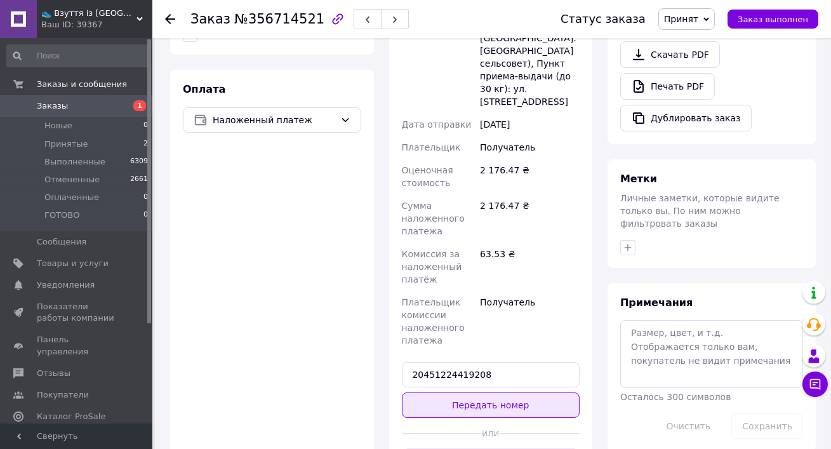
click at [480, 393] on button "Передать номер" at bounding box center [491, 405] width 178 height 25
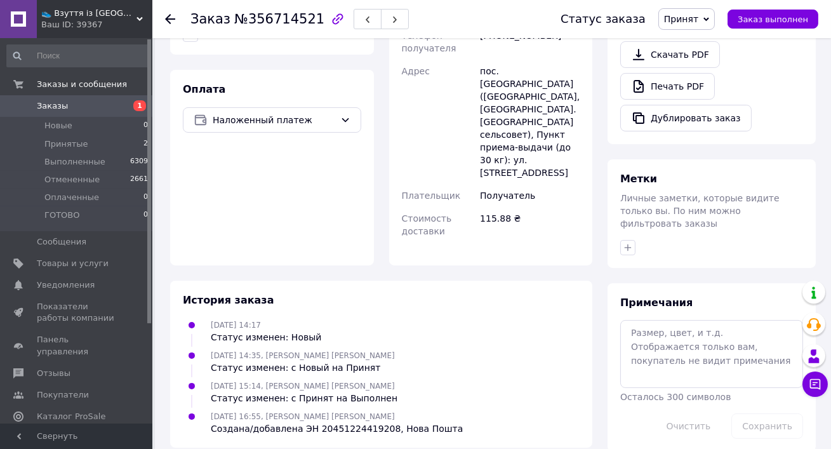
click at [703, 27] on span "Принят" at bounding box center [687, 19] width 57 height 22
click at [702, 43] on li "Выполнен" at bounding box center [692, 44] width 67 height 19
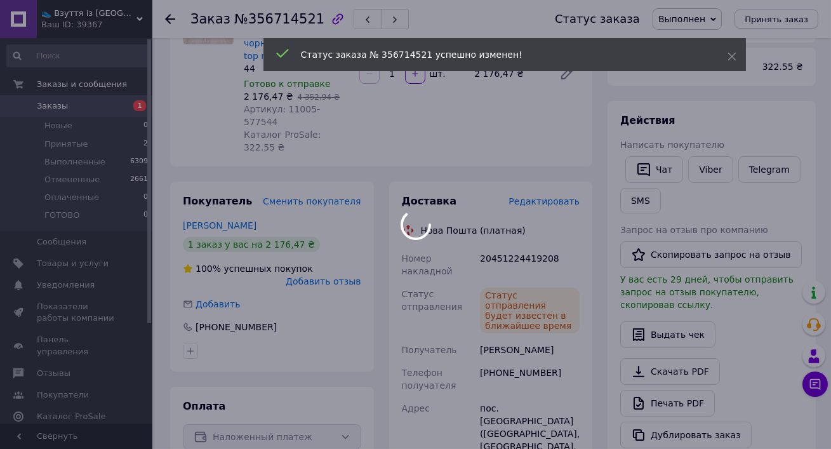
scroll to position [137, 0]
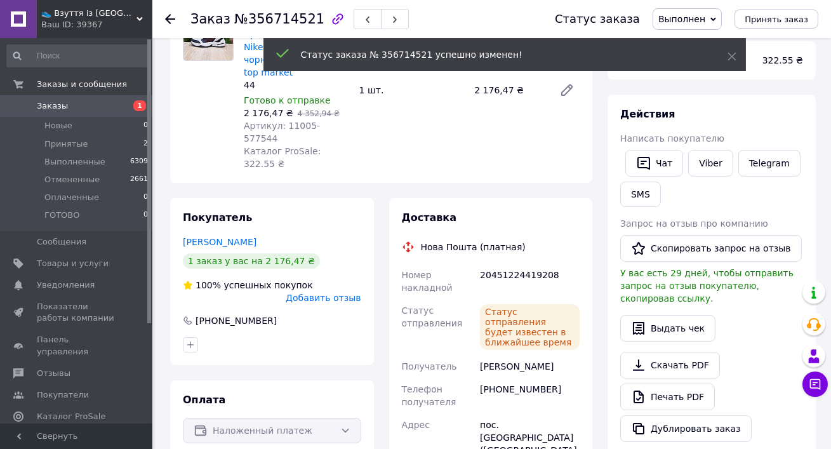
click at [712, 183] on div "Чат Viber Telegram SMS" at bounding box center [712, 178] width 188 height 62
click at [708, 168] on link "Viber" at bounding box center [710, 163] width 44 height 27
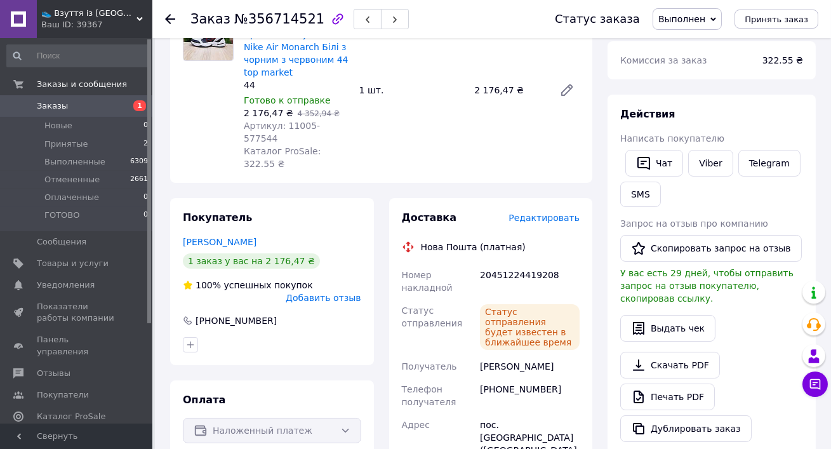
click at [75, 105] on span "Заказы" at bounding box center [77, 105] width 81 height 11
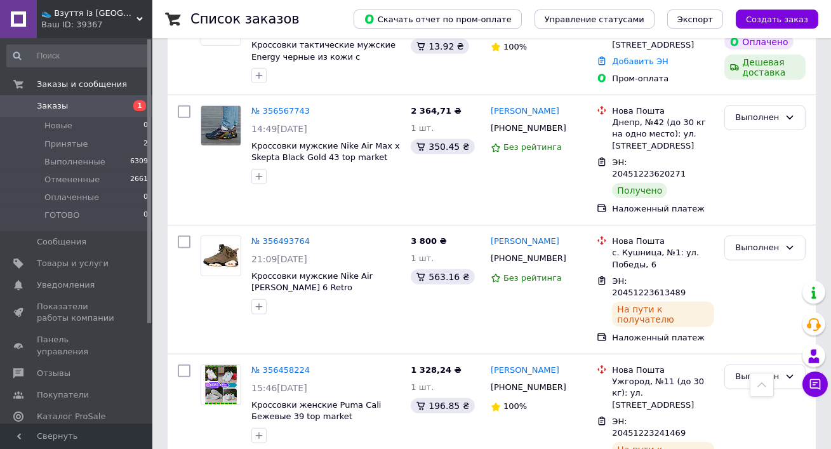
scroll to position [2115, 0]
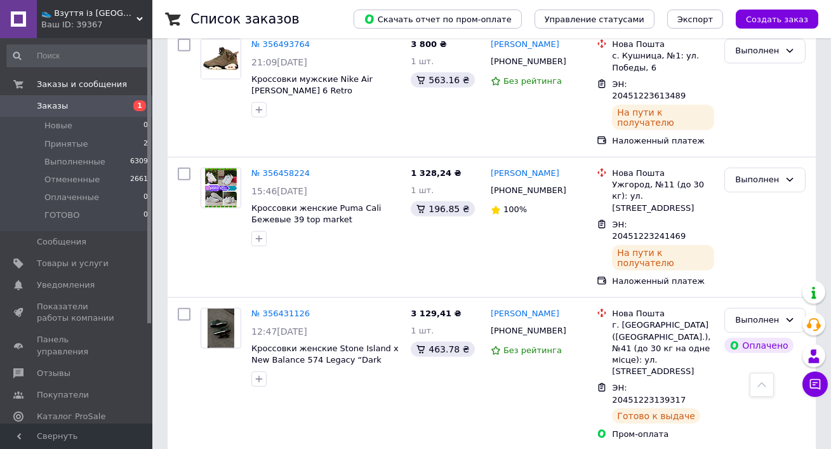
click at [117, 22] on div "Ваш ID: 39367" at bounding box center [96, 24] width 111 height 11
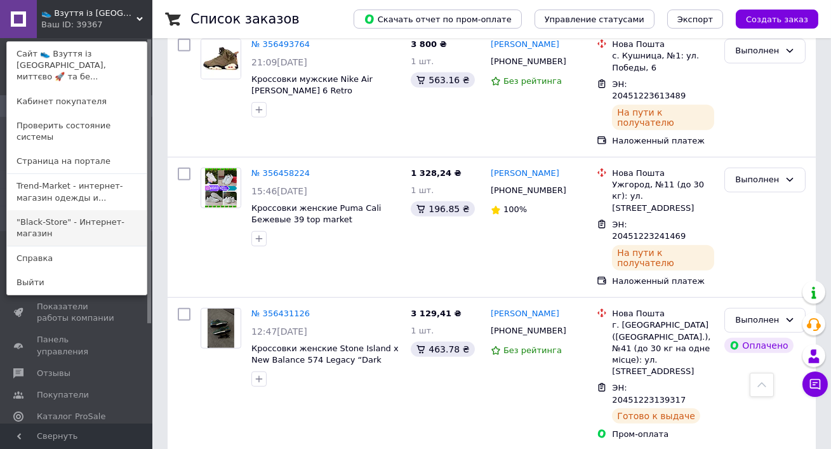
click at [82, 210] on link ""Black-Store" - Интернет-магазин" at bounding box center [77, 228] width 140 height 36
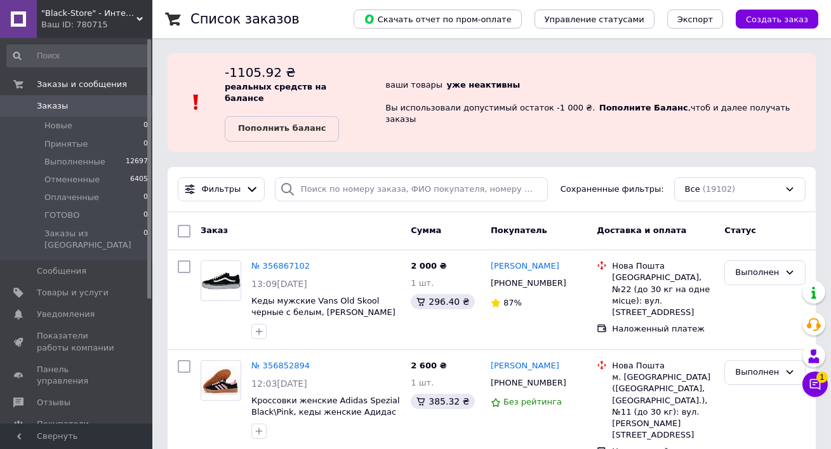
scroll to position [117, 0]
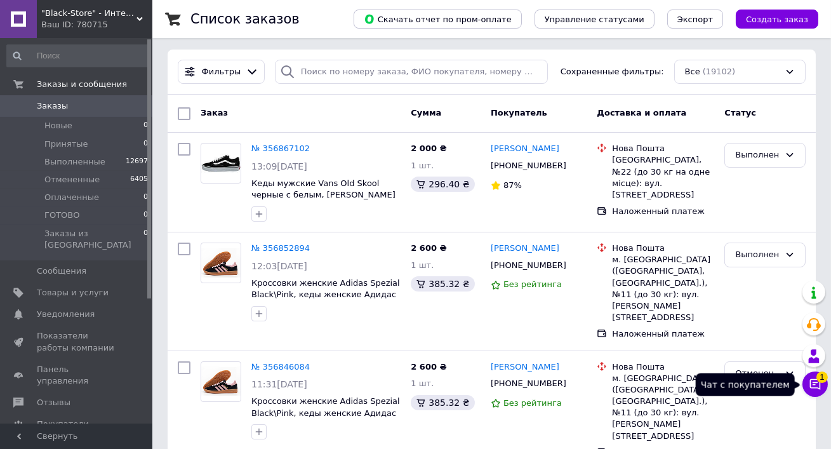
click at [812, 393] on button "Чат с покупателем 1" at bounding box center [815, 384] width 25 height 25
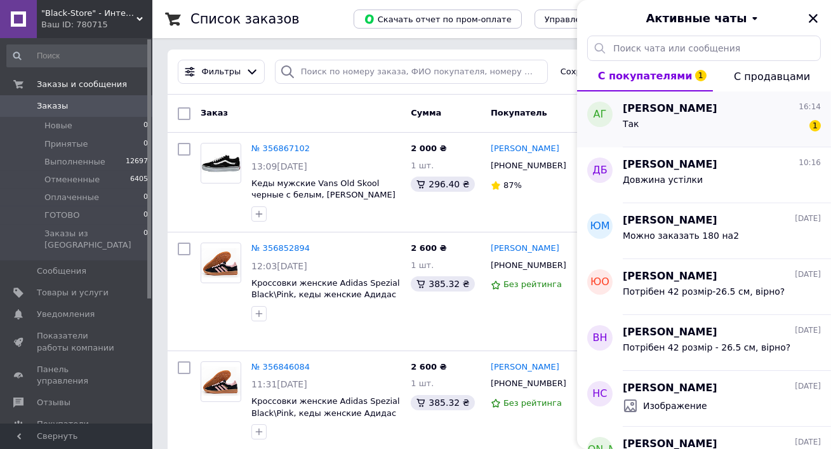
click at [742, 102] on div "Андрей Генсьор 16:14" at bounding box center [722, 109] width 198 height 15
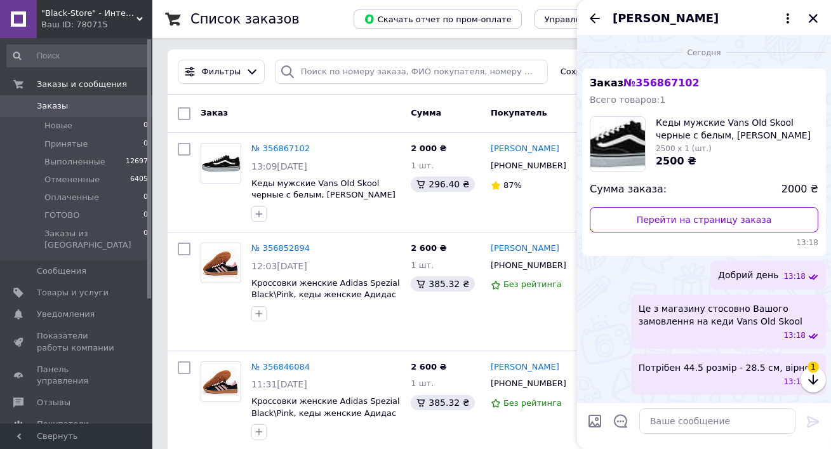
scroll to position [54, 0]
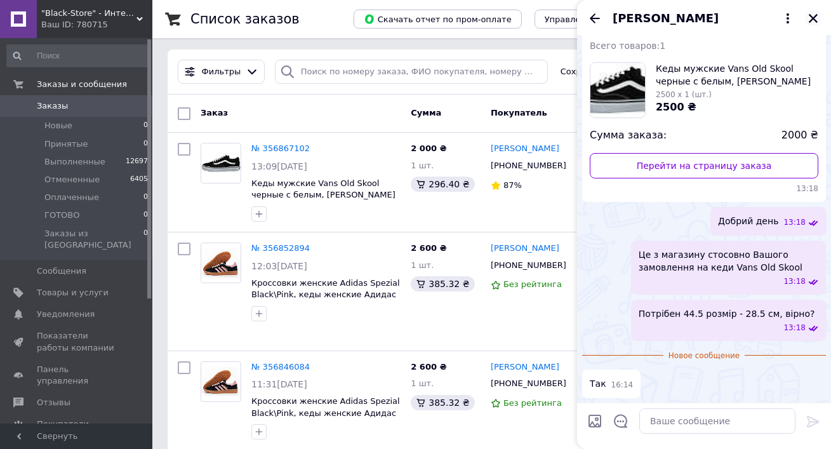
click at [812, 20] on icon "Закрыть" at bounding box center [813, 18] width 9 height 9
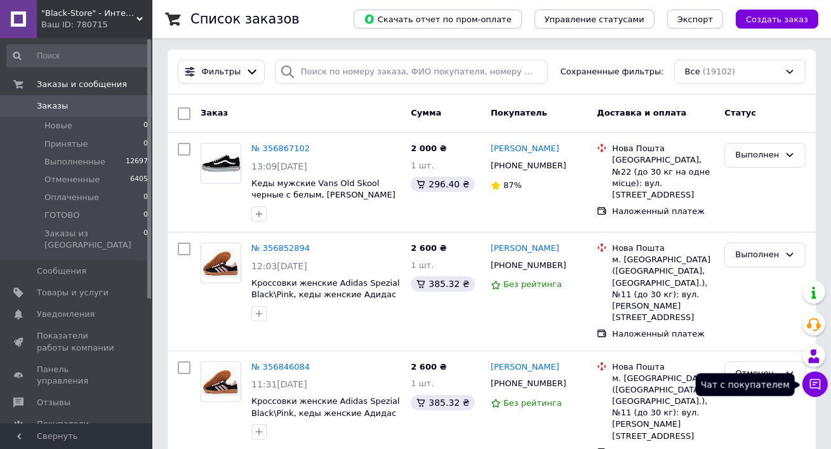
click at [817, 379] on icon at bounding box center [815, 384] width 11 height 11
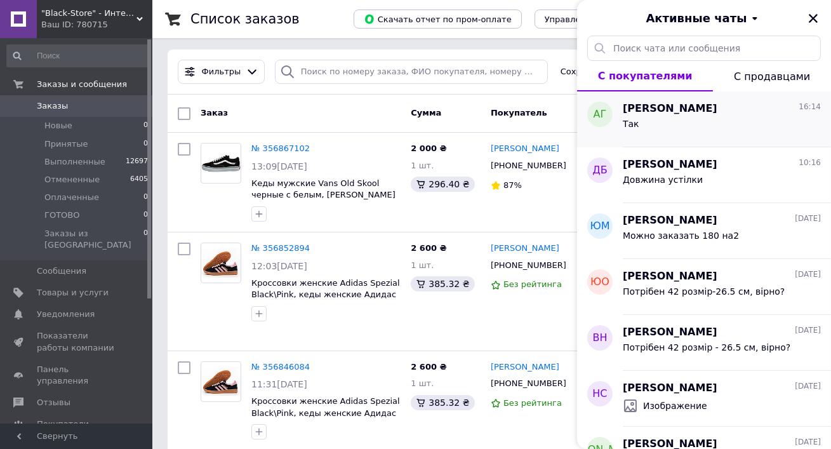
click at [702, 133] on div "Так" at bounding box center [722, 126] width 198 height 20
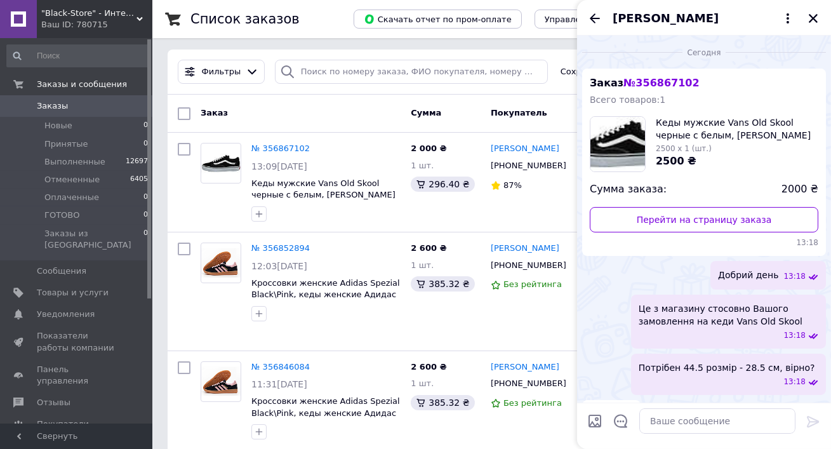
scroll to position [31, 0]
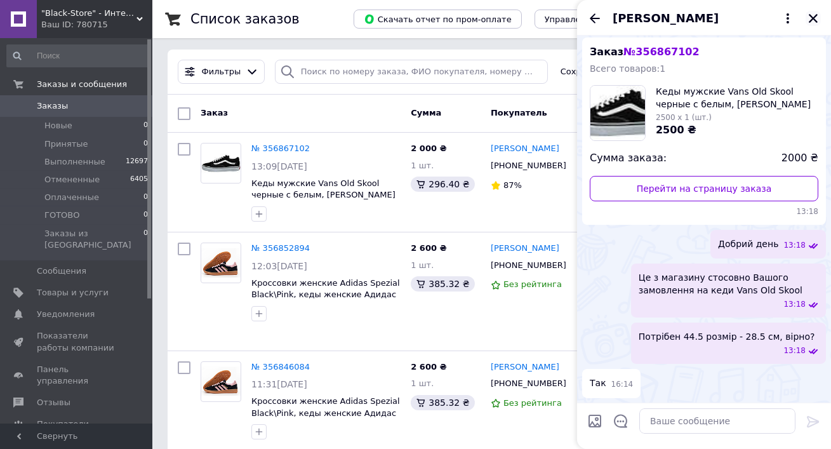
click at [817, 25] on button "Закрыть" at bounding box center [813, 18] width 15 height 15
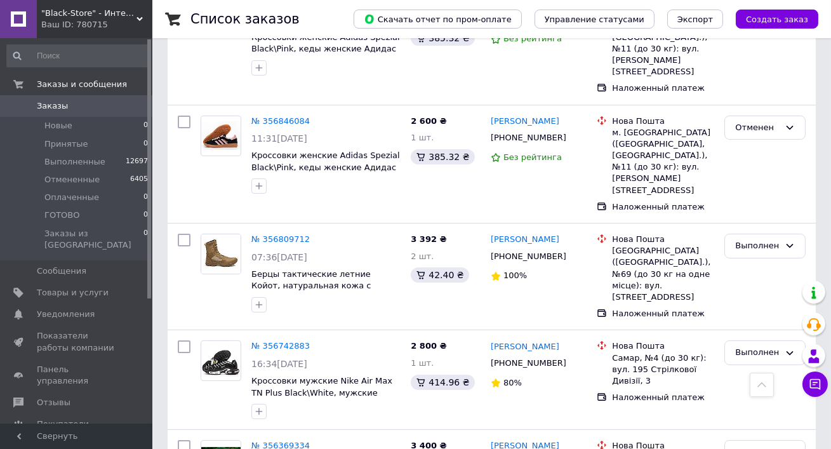
scroll to position [470, 0]
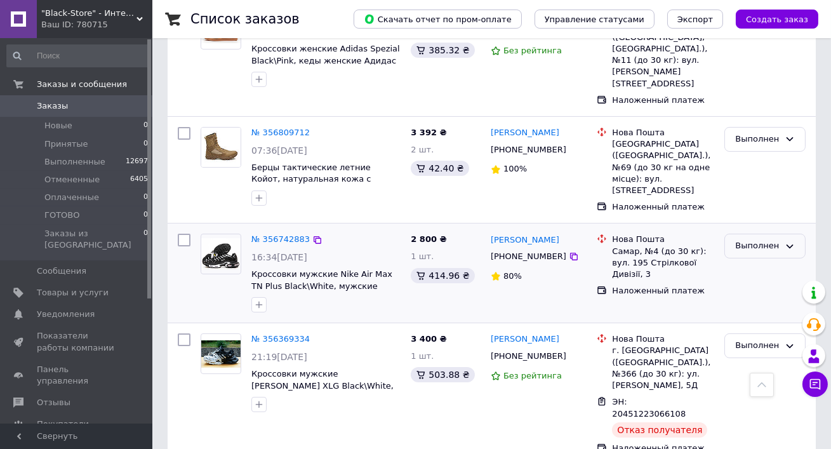
click at [775, 239] on div "Выполнен" at bounding box center [757, 245] width 44 height 13
click at [763, 261] on li "Принят" at bounding box center [765, 272] width 80 height 23
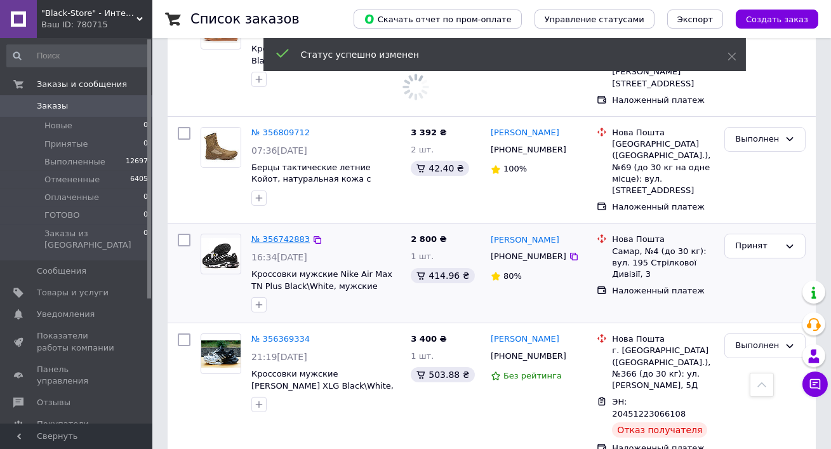
click at [279, 234] on link "№ 356742883" at bounding box center [281, 239] width 58 height 10
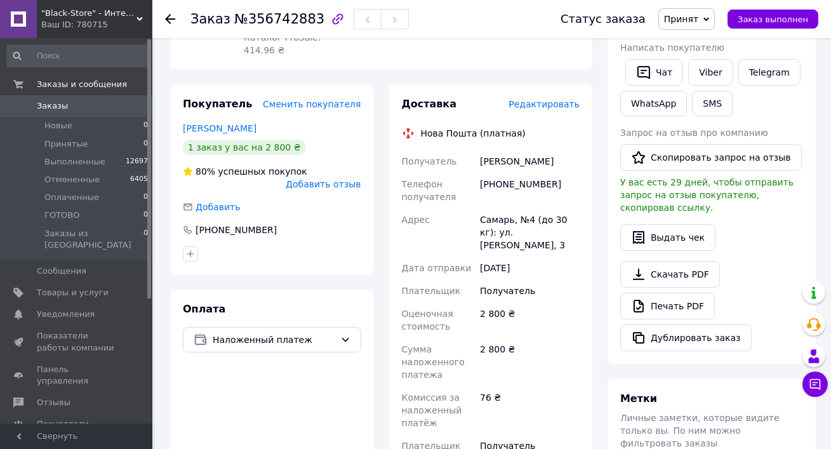
scroll to position [495, 0]
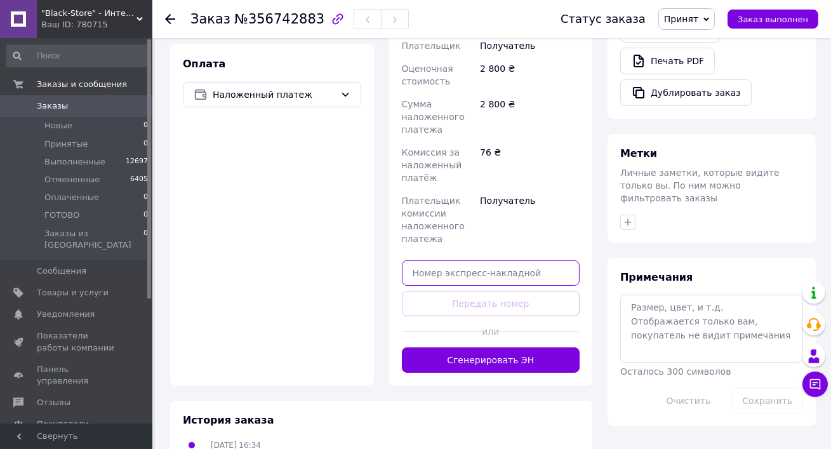
click at [455, 272] on input "text" at bounding box center [491, 272] width 178 height 25
paste input "20451224662098"
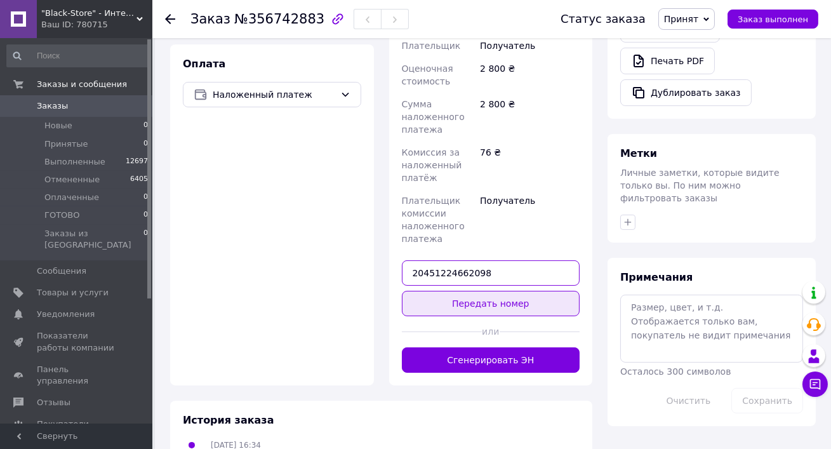
type input "20451224662098"
click at [486, 297] on button "Передать номер" at bounding box center [491, 303] width 178 height 25
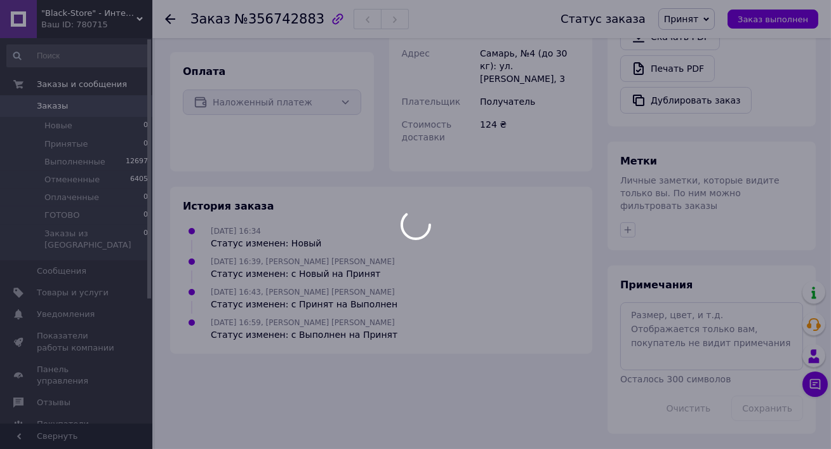
scroll to position [473, 0]
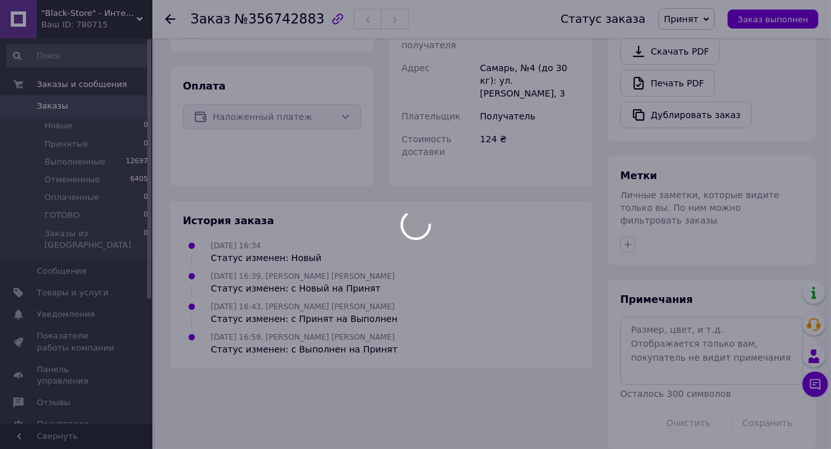
click at [696, 15] on div at bounding box center [415, 224] width 831 height 449
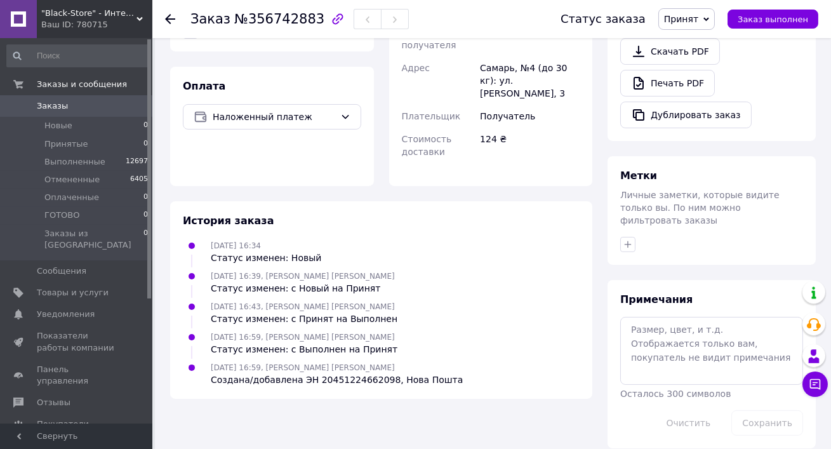
click at [696, 15] on span "Принят" at bounding box center [681, 19] width 34 height 10
click at [696, 39] on li "Выполнен" at bounding box center [692, 44] width 67 height 19
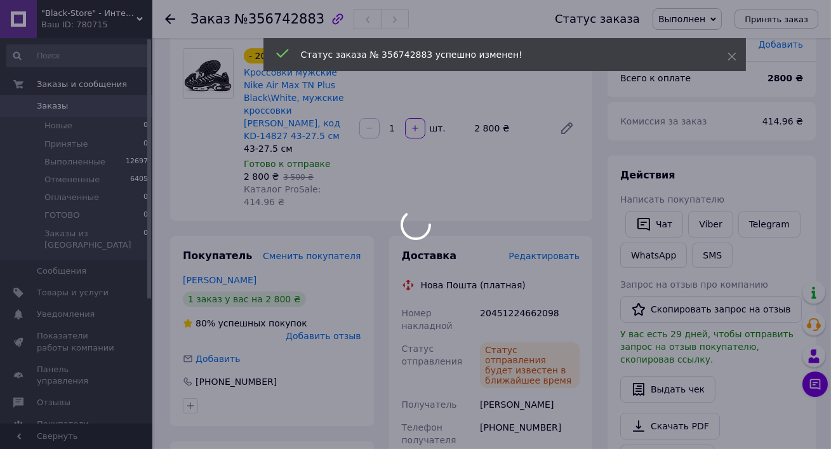
scroll to position [60, 0]
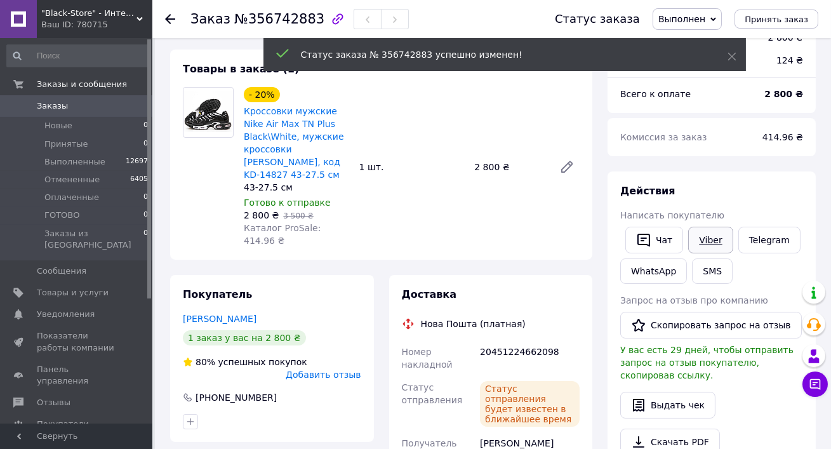
click at [704, 243] on link "Viber" at bounding box center [710, 240] width 44 height 27
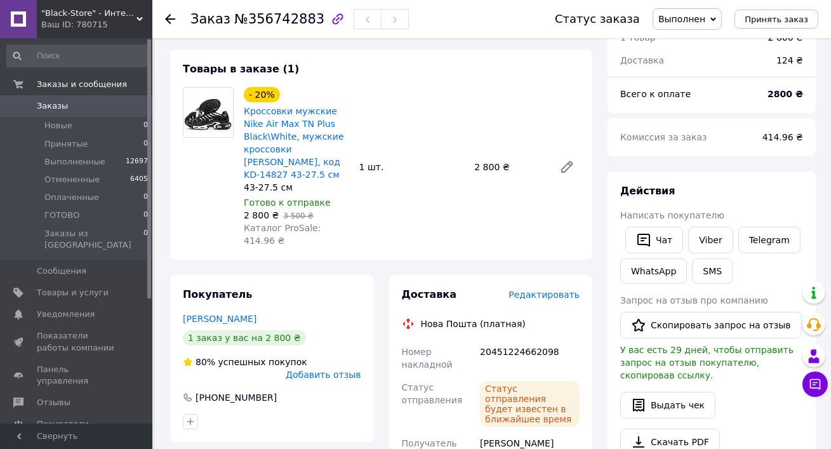
click at [68, 116] on link "Заказы 0" at bounding box center [78, 106] width 156 height 22
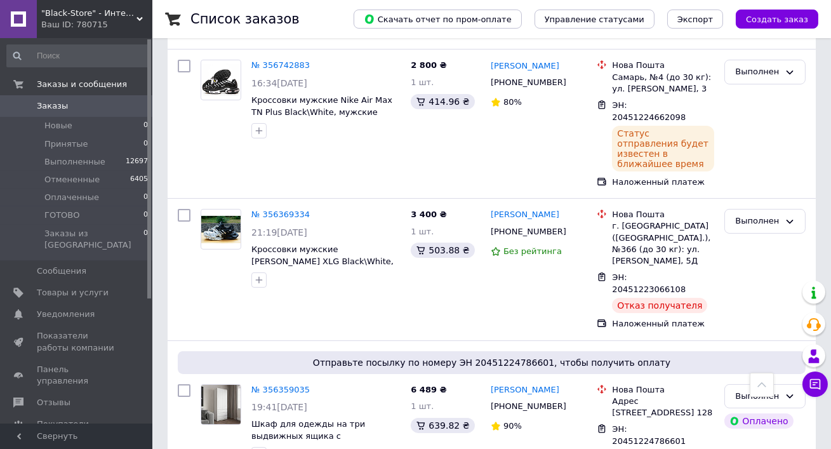
scroll to position [967, 0]
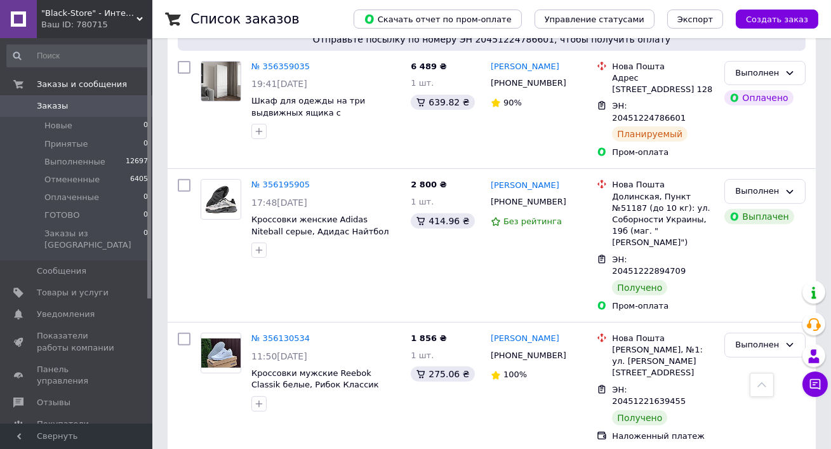
click at [70, 8] on span ""Black-Store" - Интернет-магазин" at bounding box center [88, 13] width 95 height 11
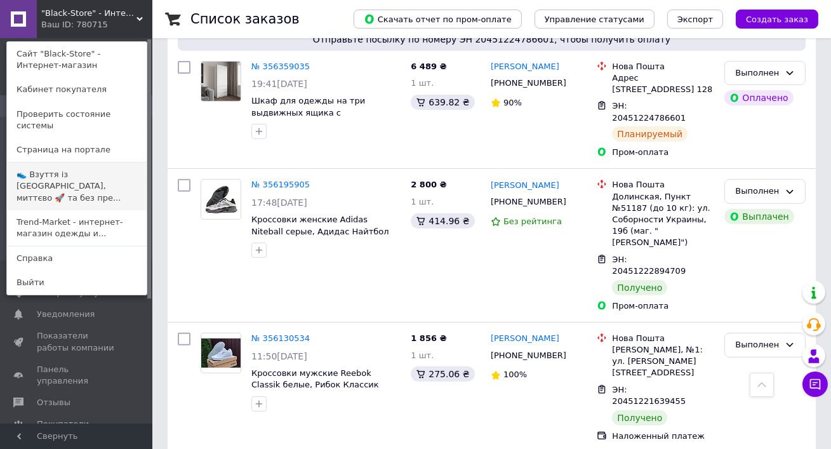
click at [76, 176] on link "👟 Взуття із Польщі, миттєво 🚀 та без пре..." at bounding box center [77, 187] width 140 height 48
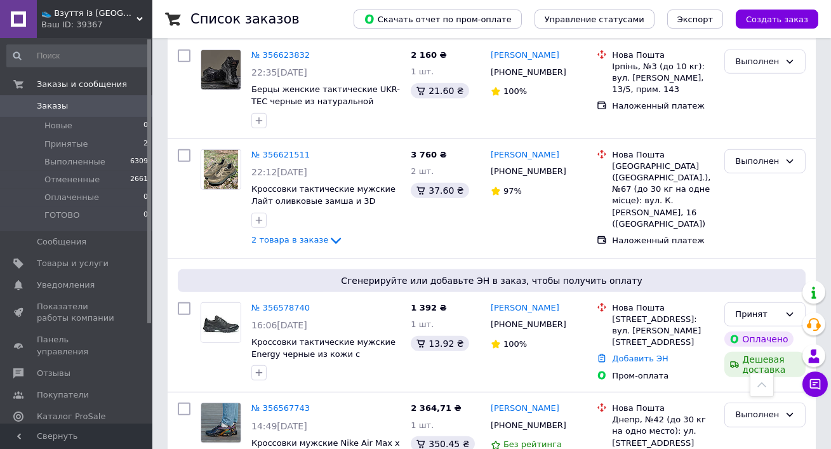
scroll to position [2105, 0]
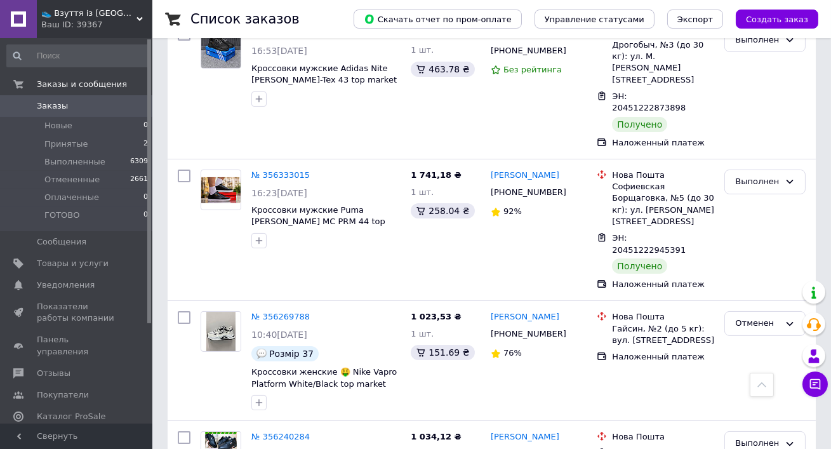
scroll to position [619, 0]
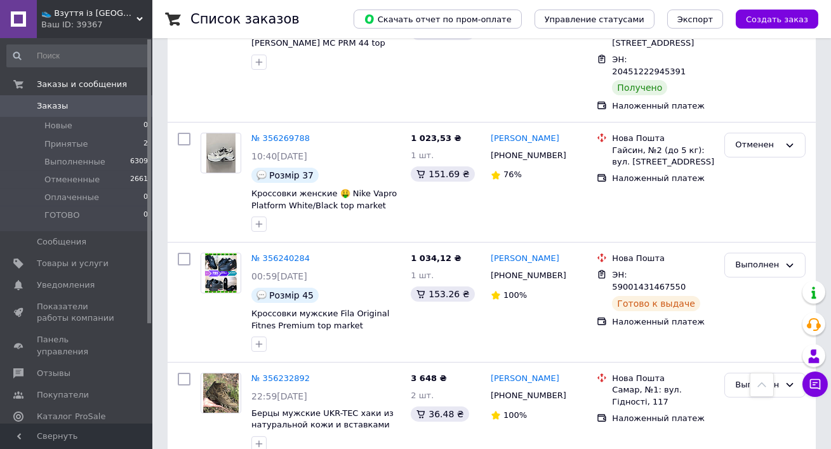
click at [31, 112] on span at bounding box center [18, 105] width 37 height 11
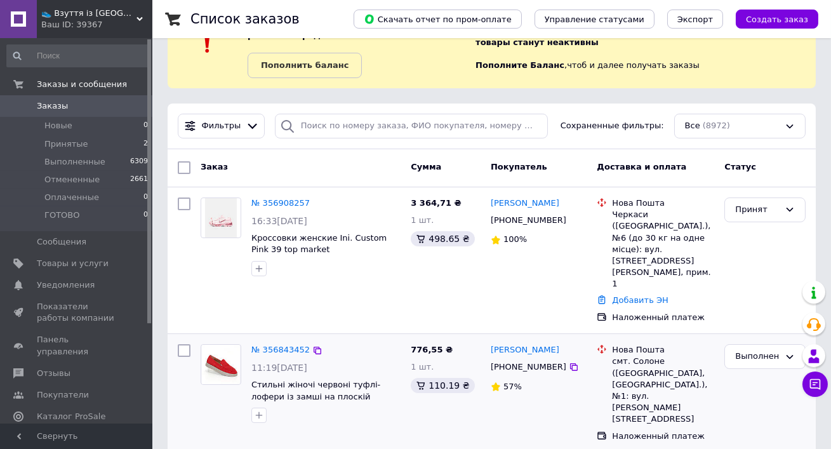
scroll to position [54, 0]
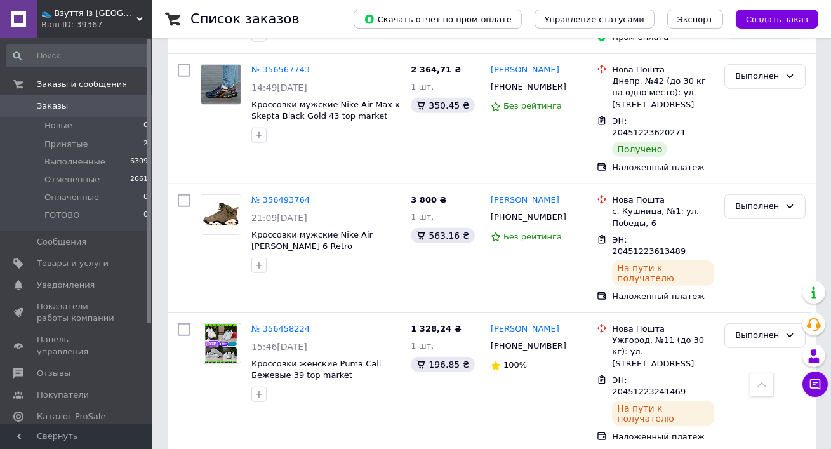
scroll to position [2105, 0]
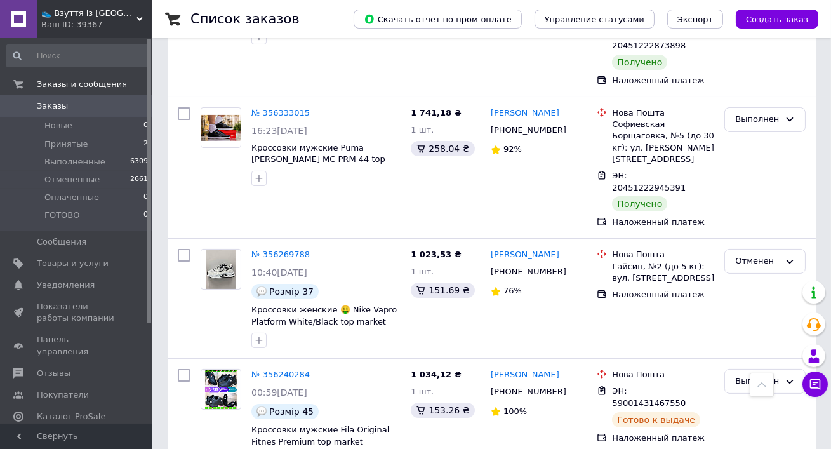
scroll to position [507, 0]
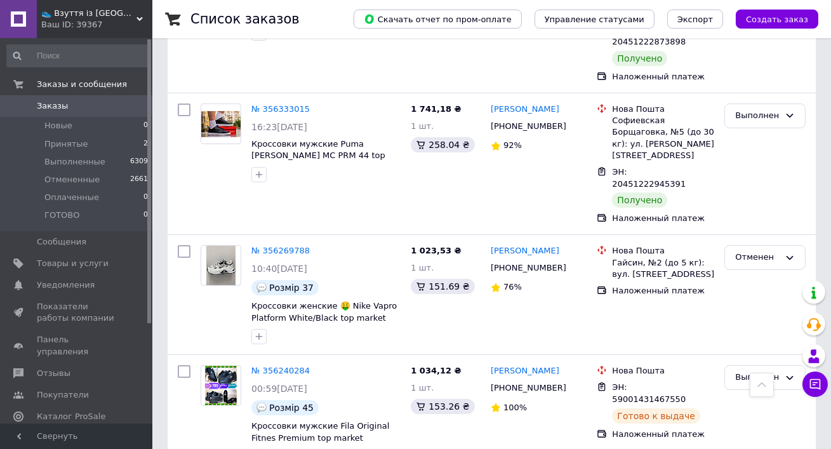
click at [85, 110] on span "Заказы" at bounding box center [77, 105] width 81 height 11
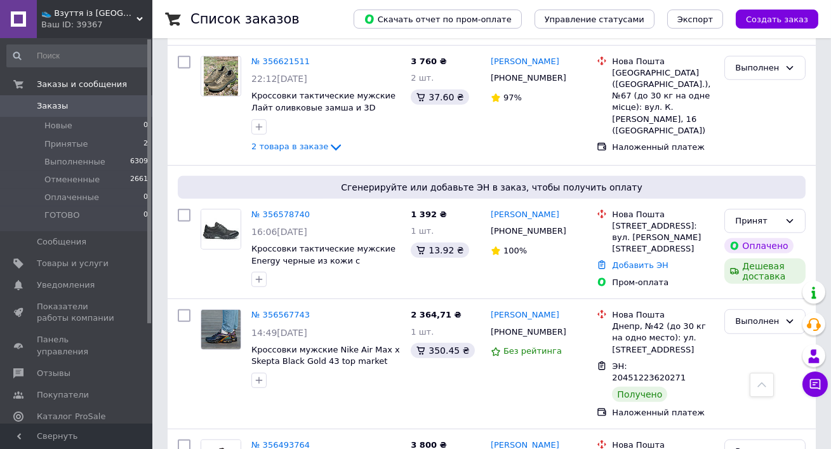
scroll to position [1982, 0]
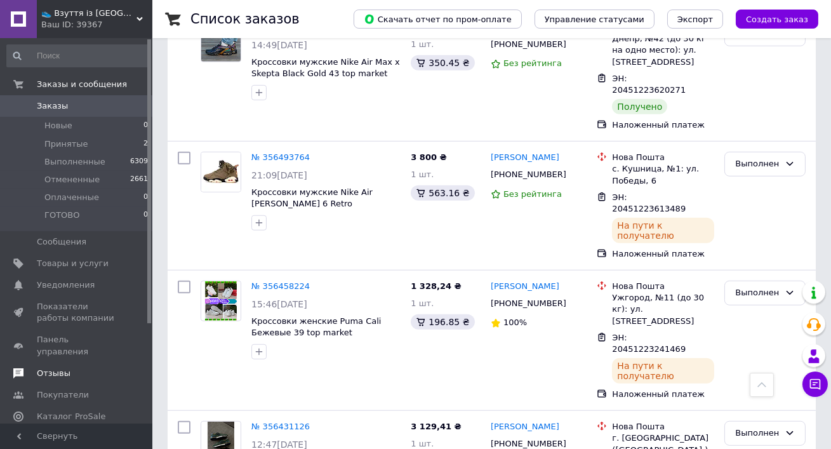
click at [53, 368] on span "Отзывы" at bounding box center [54, 373] width 34 height 11
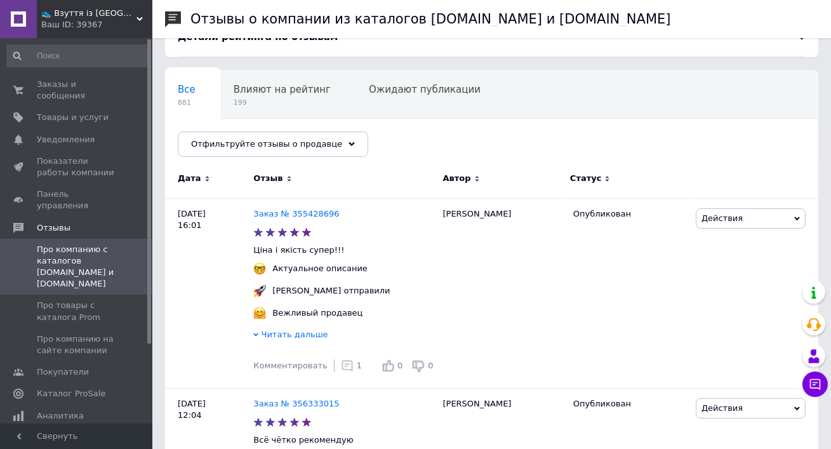
scroll to position [135, 0]
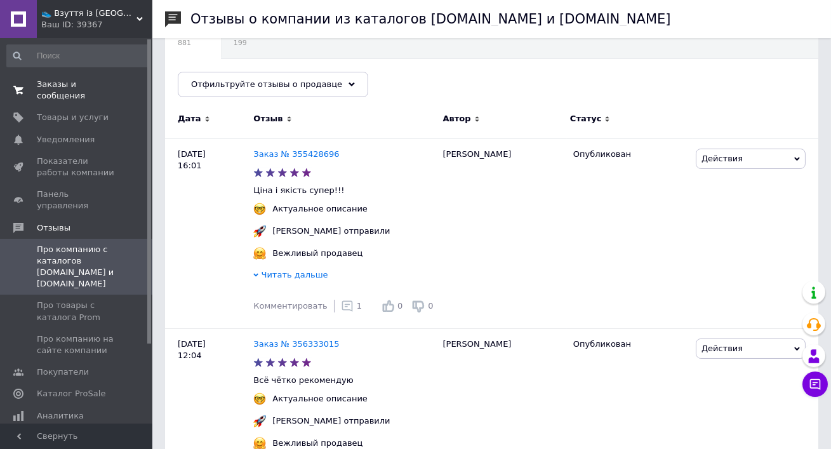
click at [87, 90] on span "Заказы и сообщения" at bounding box center [77, 90] width 81 height 23
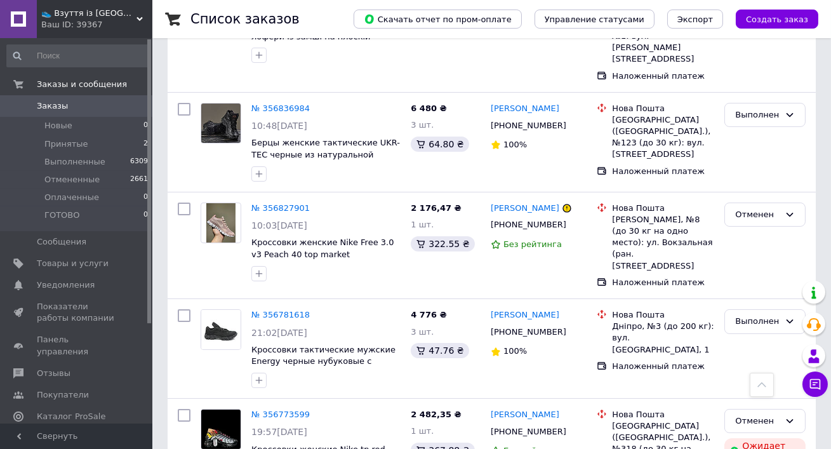
scroll to position [629, 0]
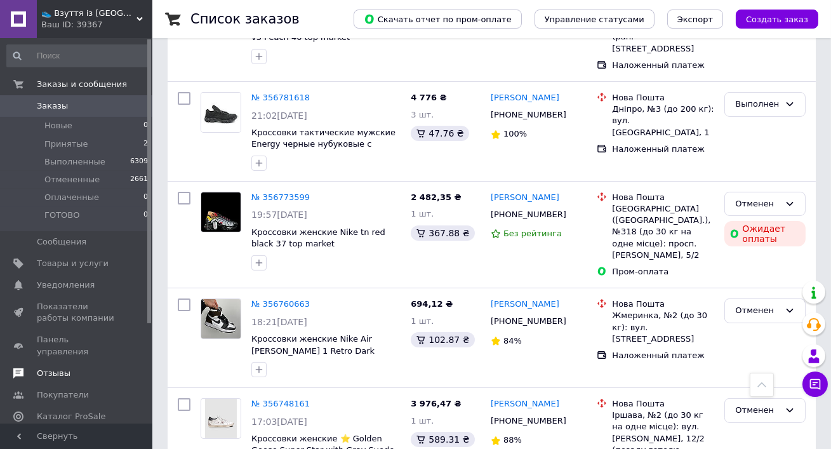
click at [53, 363] on link "Отзывы" at bounding box center [78, 374] width 156 height 22
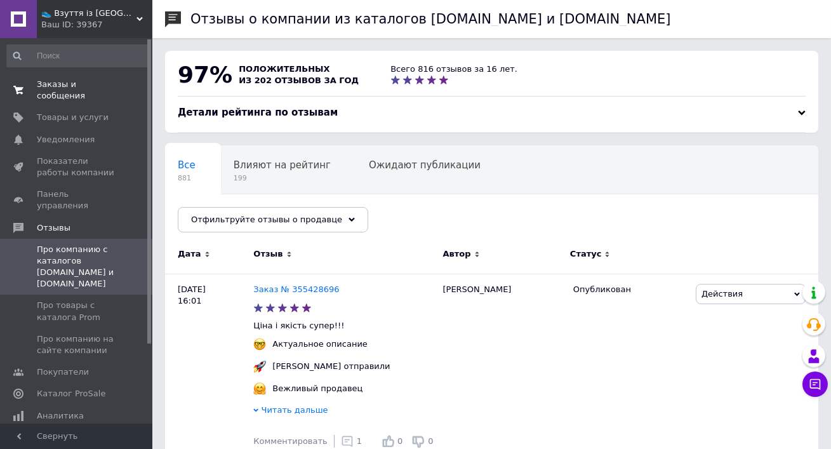
click at [75, 77] on link "Заказы и сообщения 0 0" at bounding box center [78, 90] width 156 height 33
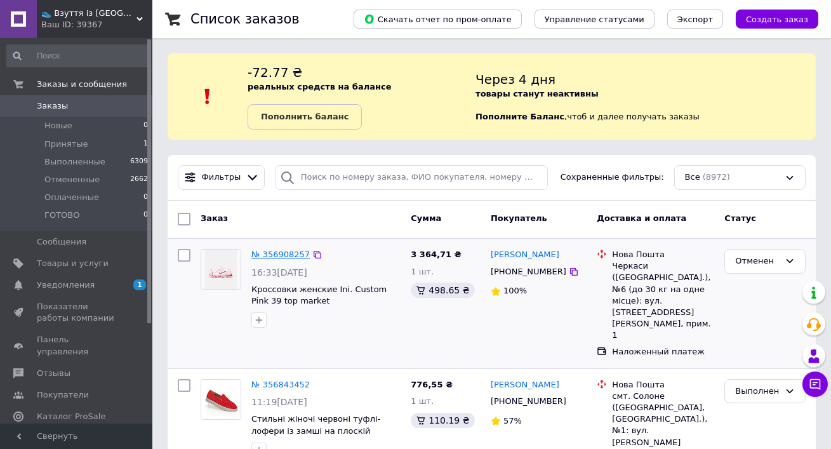
click at [282, 255] on link "№ 356908257" at bounding box center [281, 255] width 58 height 10
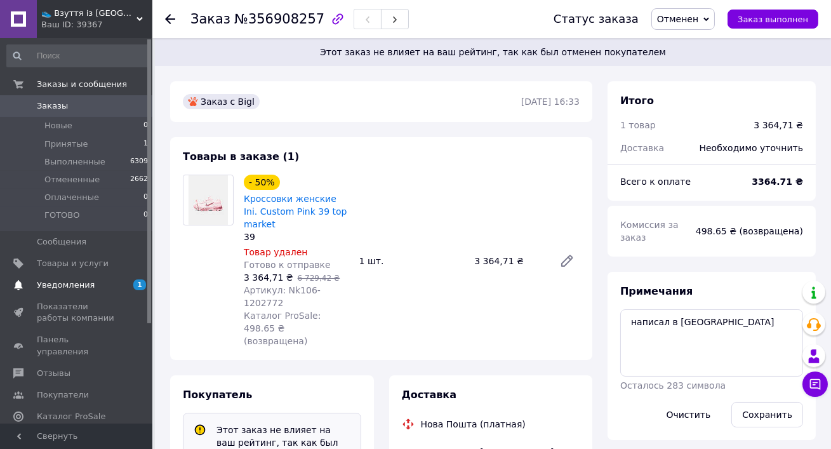
click at [89, 282] on span "Уведомления" at bounding box center [66, 284] width 58 height 11
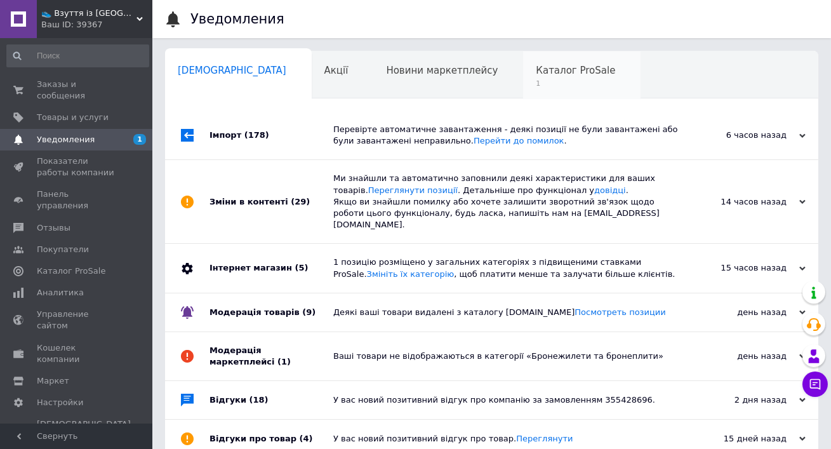
click at [536, 81] on span "1" at bounding box center [575, 84] width 79 height 10
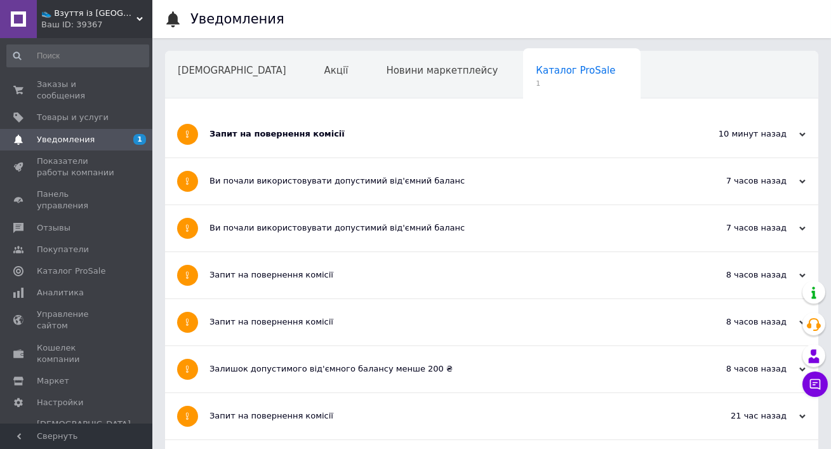
click at [399, 127] on div "Запит на повернення комісії" at bounding box center [444, 134] width 469 height 46
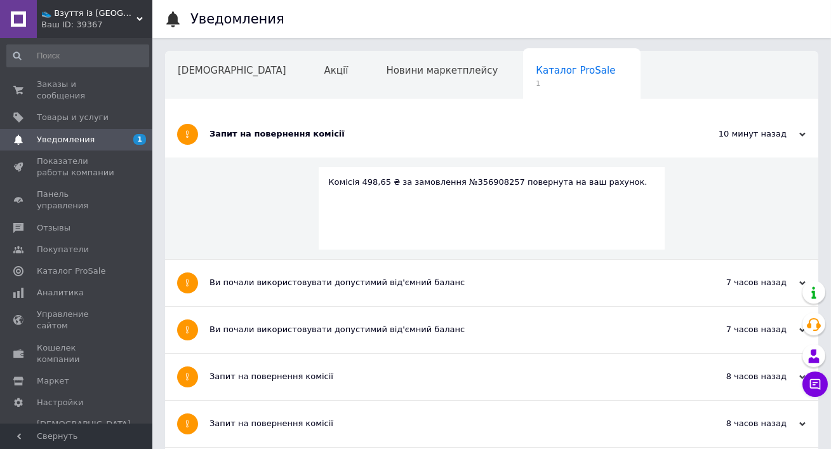
click at [399, 127] on div "Запит на повернення комісії" at bounding box center [444, 134] width 469 height 46
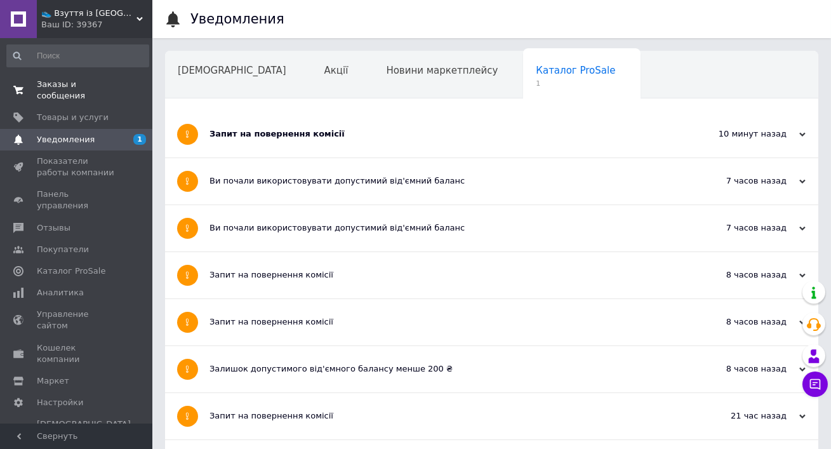
click at [113, 83] on span "Заказы и сообщения" at bounding box center [77, 90] width 81 height 23
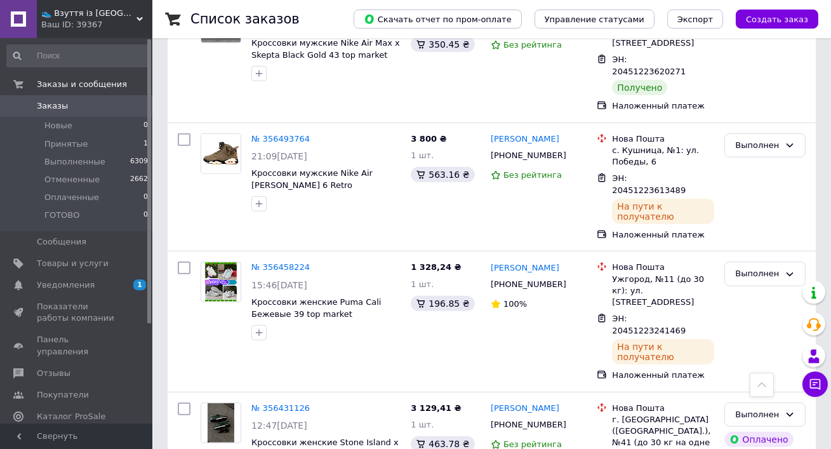
scroll to position [2092, 0]
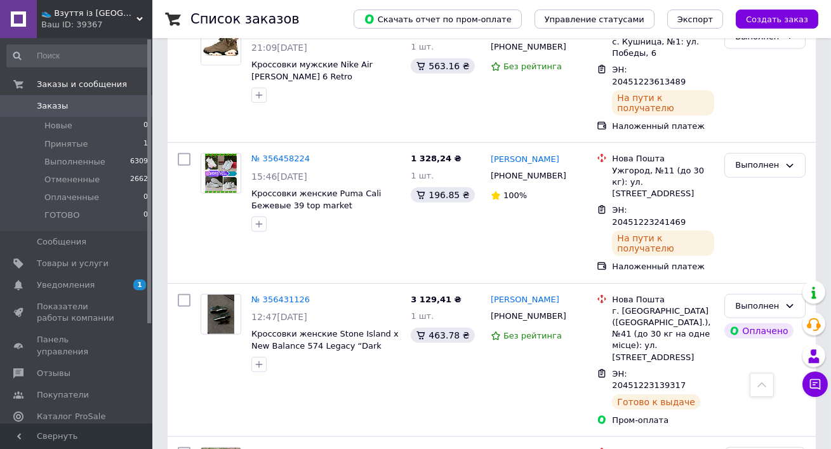
click at [67, 22] on div "Ваш ID: 39367" at bounding box center [96, 24] width 111 height 11
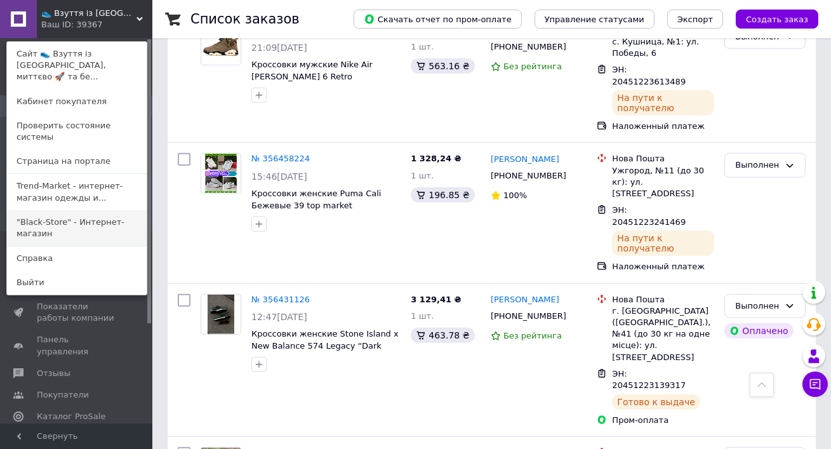
click at [65, 210] on link ""Black-Store" - Интернет-магазин" at bounding box center [77, 228] width 140 height 36
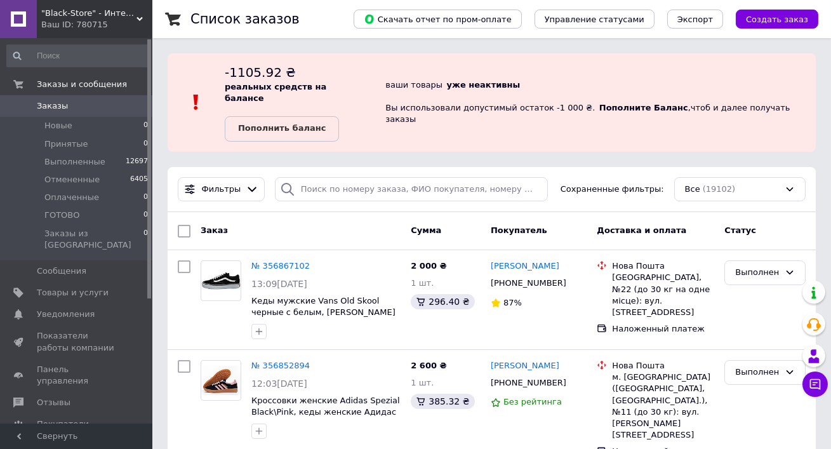
click at [77, 22] on div "Ваш ID: 780715" at bounding box center [96, 24] width 111 height 11
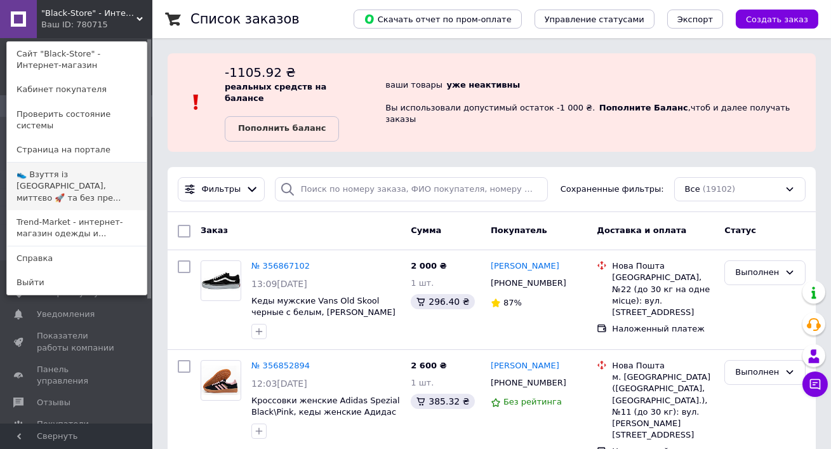
click at [62, 163] on link "👟 Взуття із [GEOGRAPHIC_DATA], миттєво 🚀 та без пре..." at bounding box center [77, 187] width 140 height 48
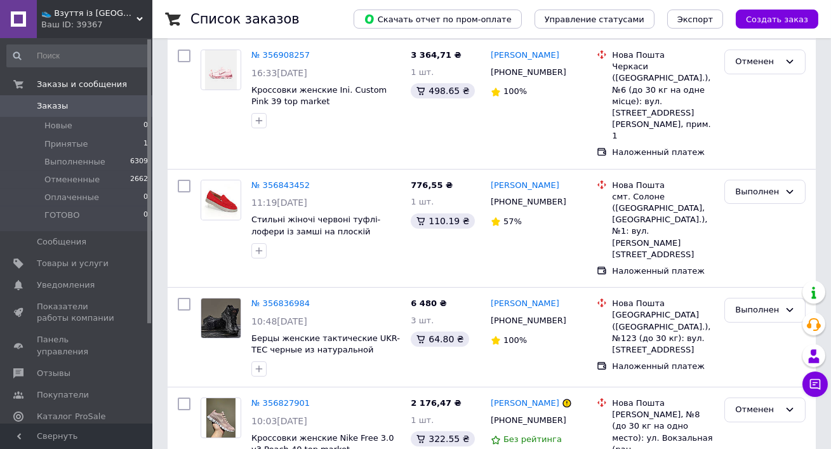
scroll to position [202, 0]
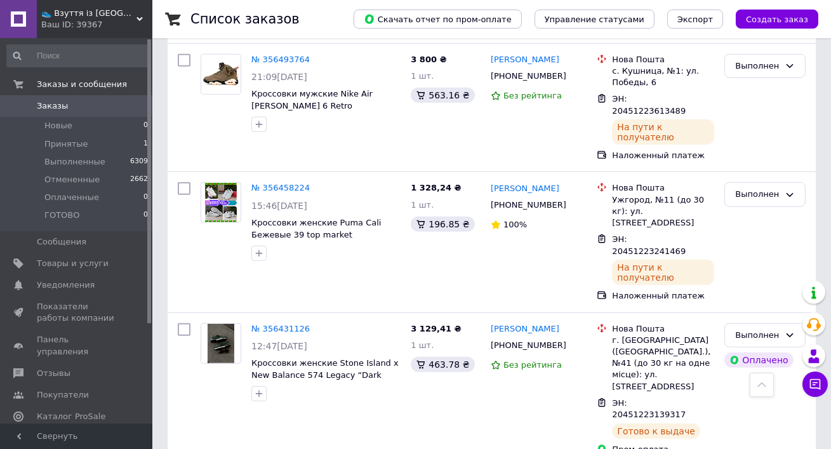
scroll to position [2092, 0]
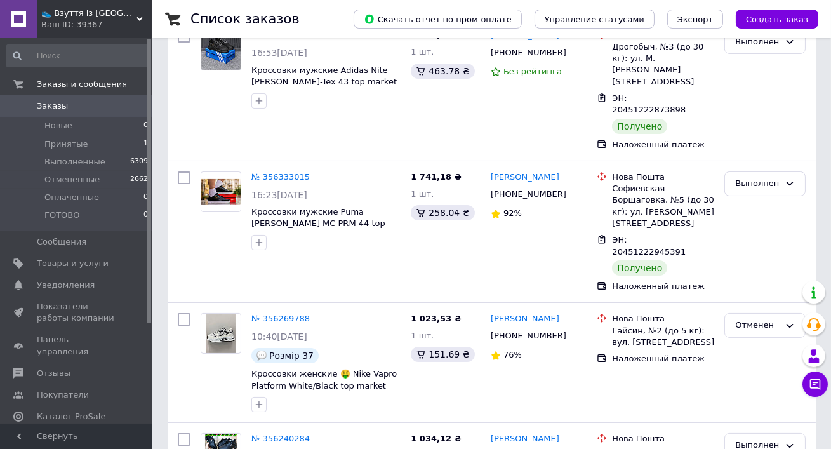
scroll to position [482, 0]
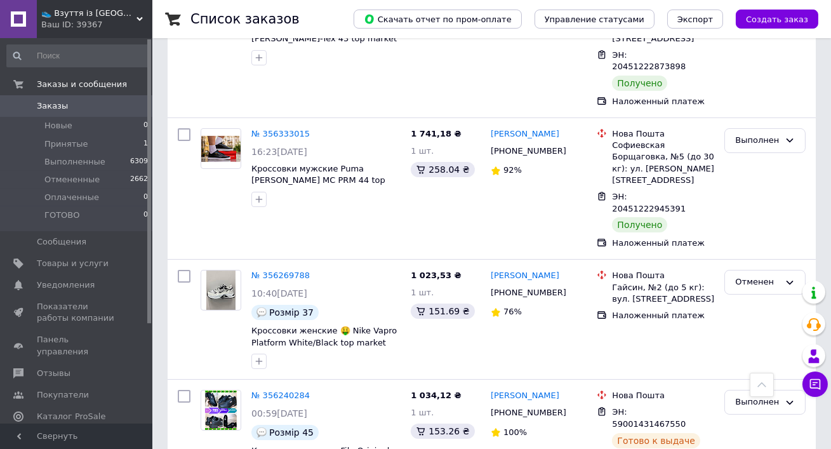
click at [79, 100] on span "Заказы" at bounding box center [77, 105] width 81 height 11
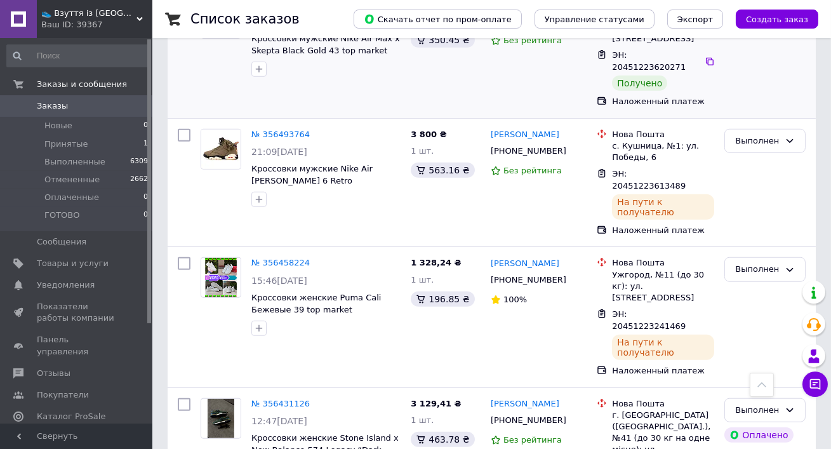
scroll to position [2092, 0]
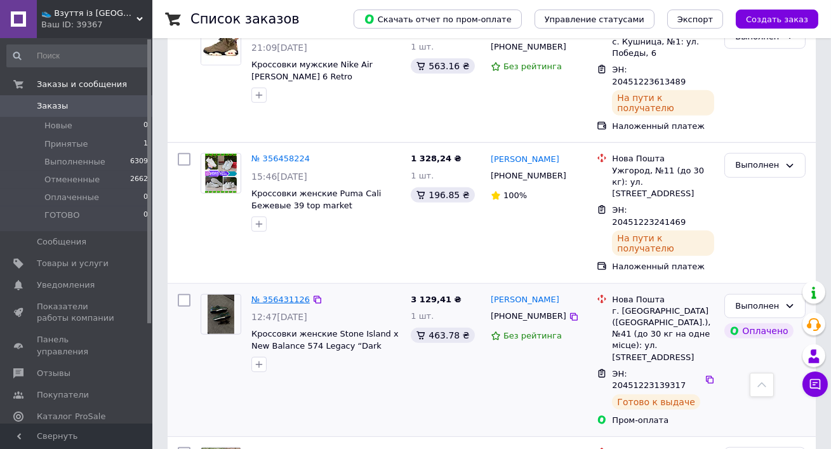
click at [269, 295] on link "№ 356431126" at bounding box center [281, 300] width 58 height 10
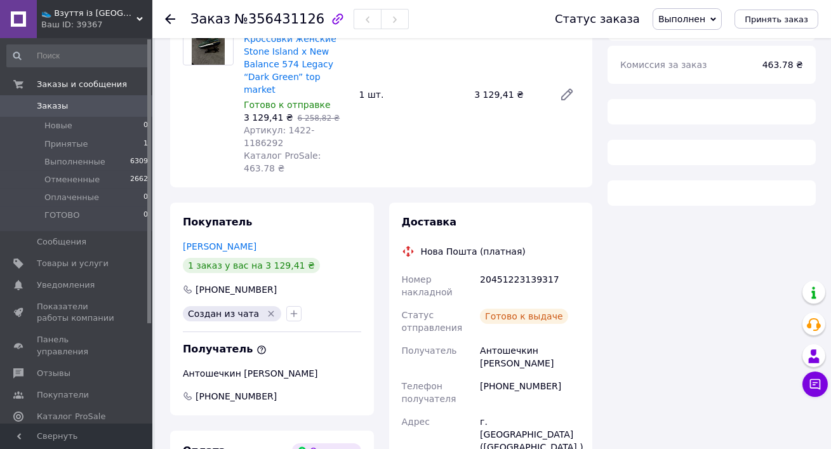
scroll to position [292, 0]
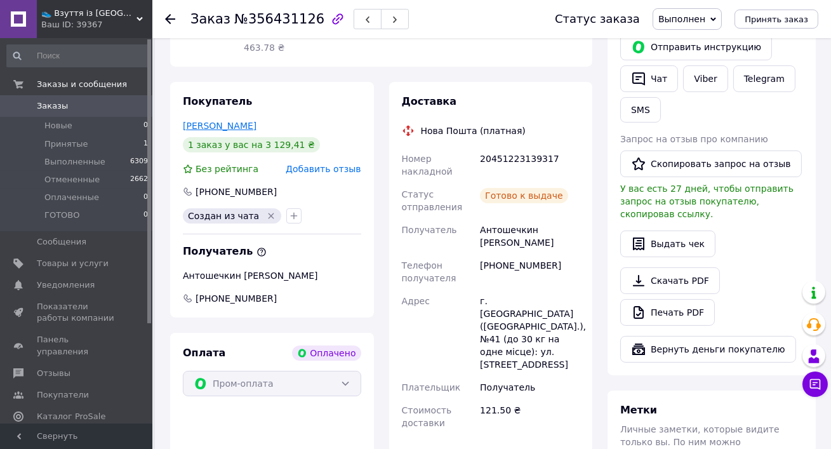
click at [215, 121] on link "Вайло Дмитрий" at bounding box center [220, 126] width 74 height 10
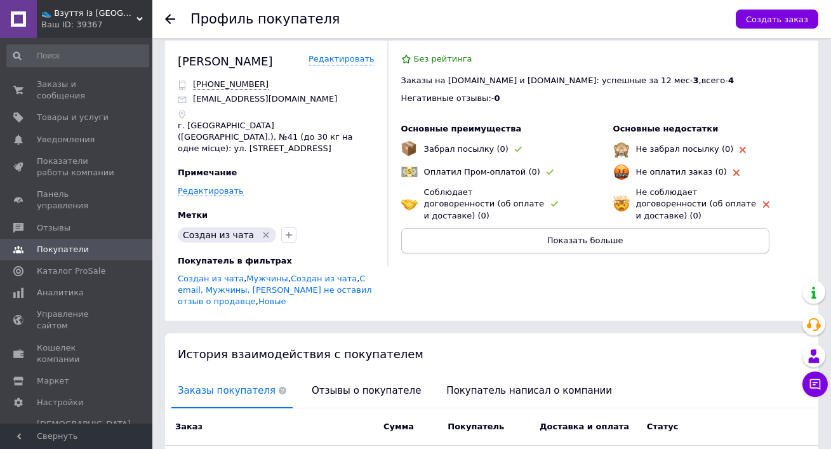
scroll to position [13, 0]
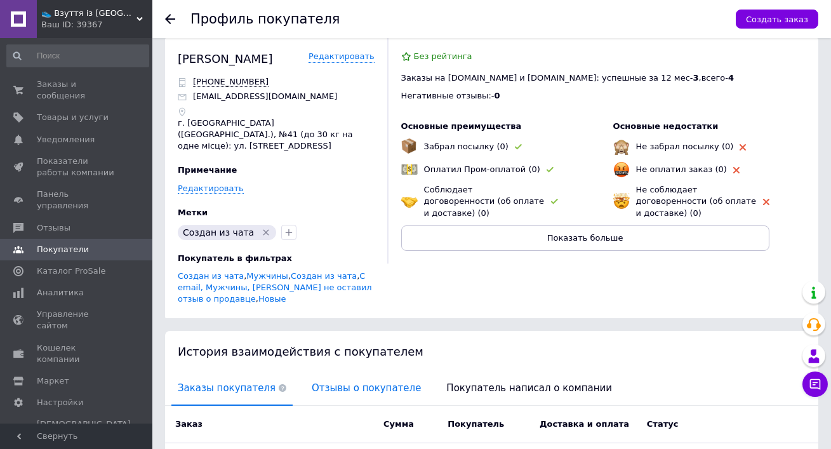
click at [347, 372] on span "Отзывы о покупателе" at bounding box center [366, 388] width 122 height 32
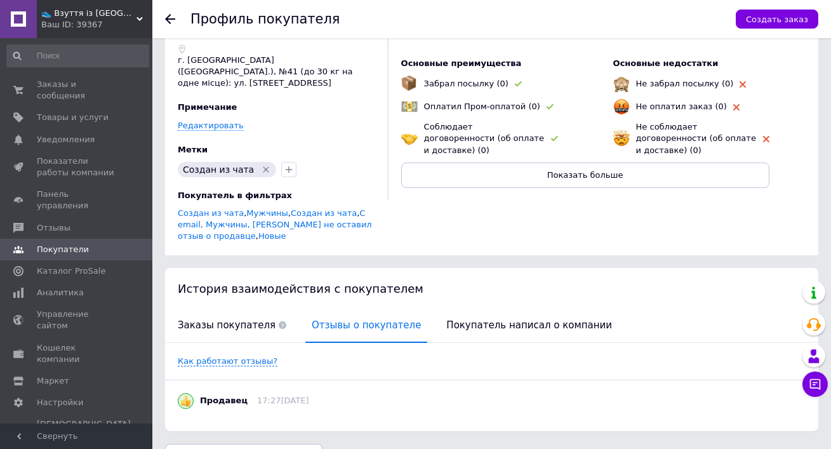
scroll to position [97, 0]
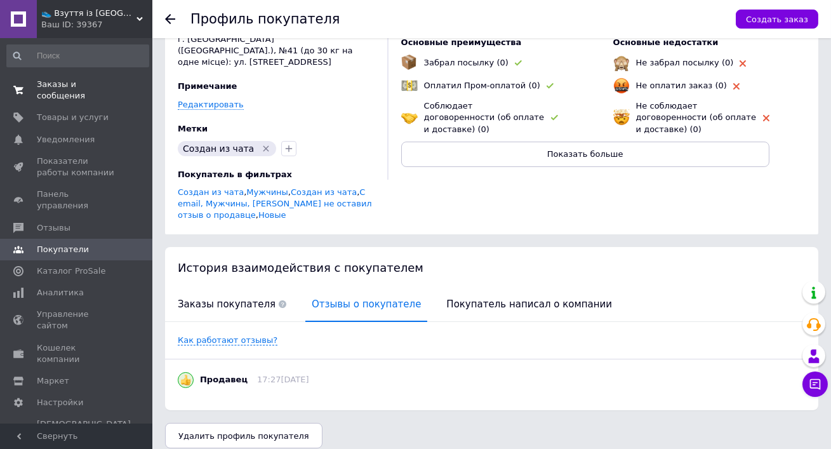
click at [74, 106] on link "Заказы и сообщения 0 0" at bounding box center [78, 90] width 156 height 33
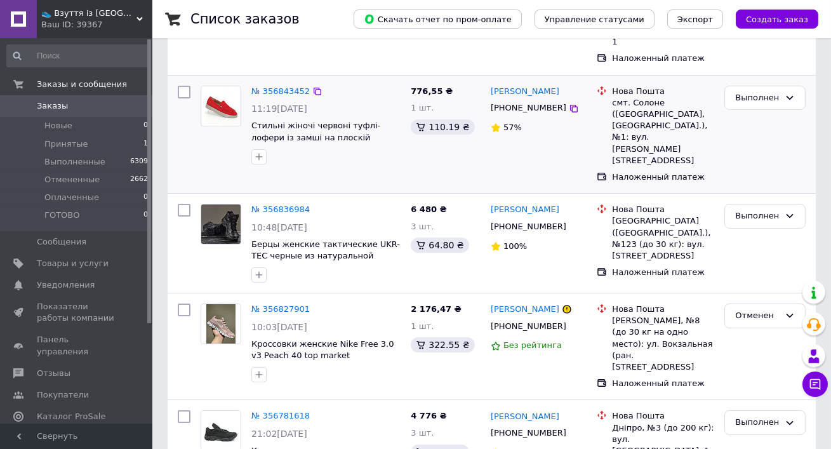
scroll to position [421, 0]
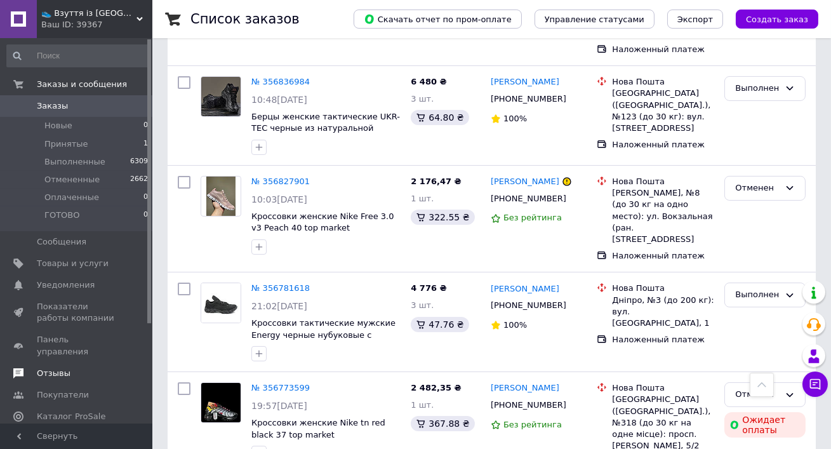
click at [84, 368] on span "Отзывы" at bounding box center [77, 373] width 81 height 11
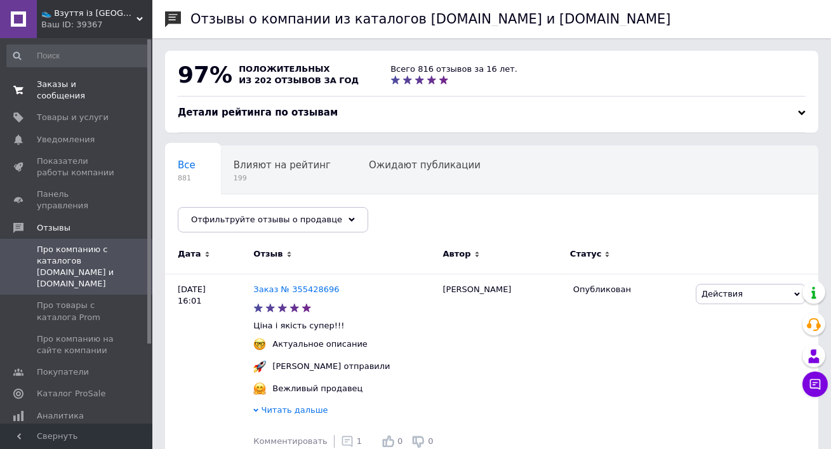
click at [72, 85] on span "Заказы и сообщения" at bounding box center [77, 90] width 81 height 23
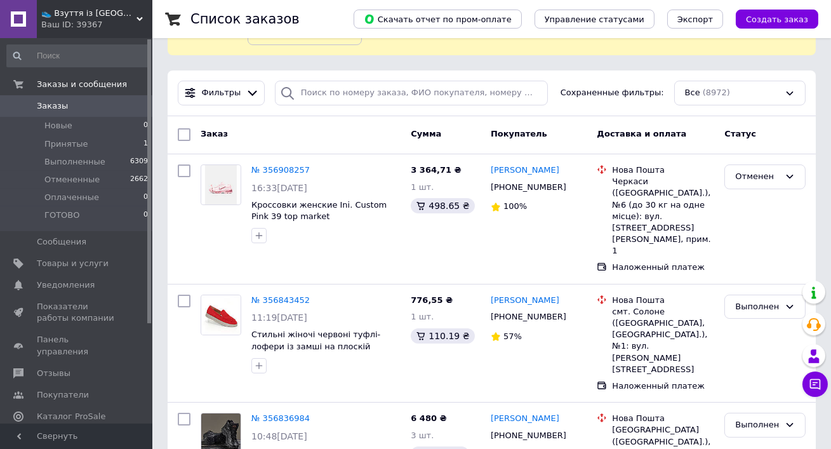
scroll to position [55, 0]
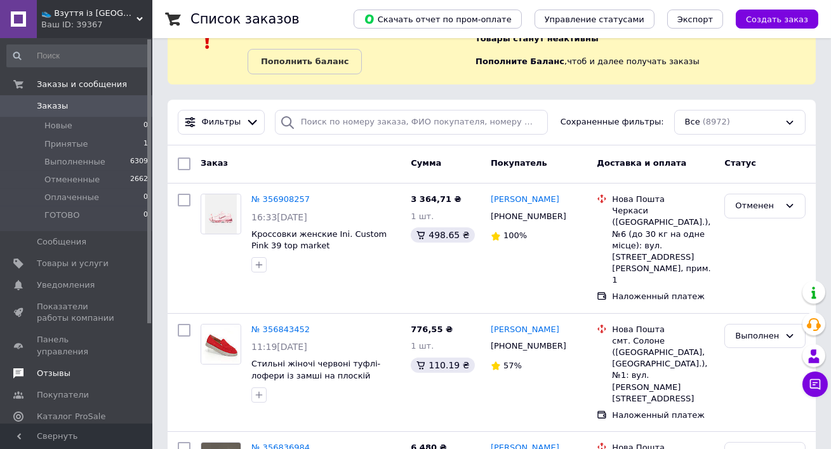
click at [88, 370] on link "Отзывы" at bounding box center [78, 374] width 156 height 22
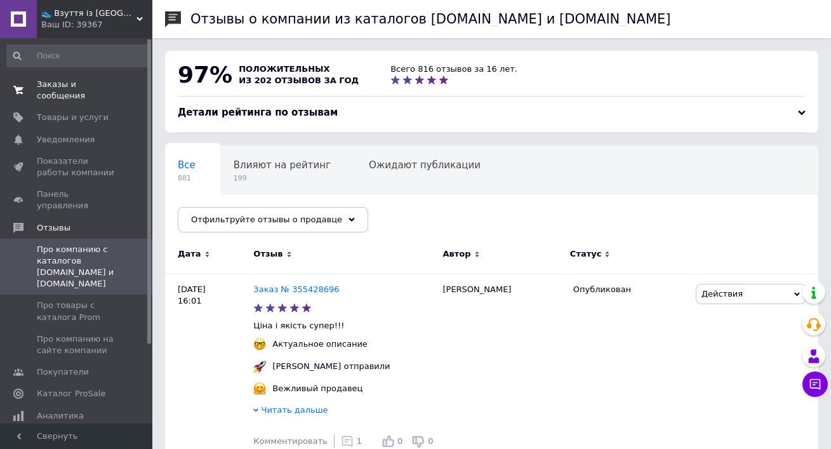
click at [78, 88] on span "Заказы и сообщения" at bounding box center [77, 90] width 81 height 23
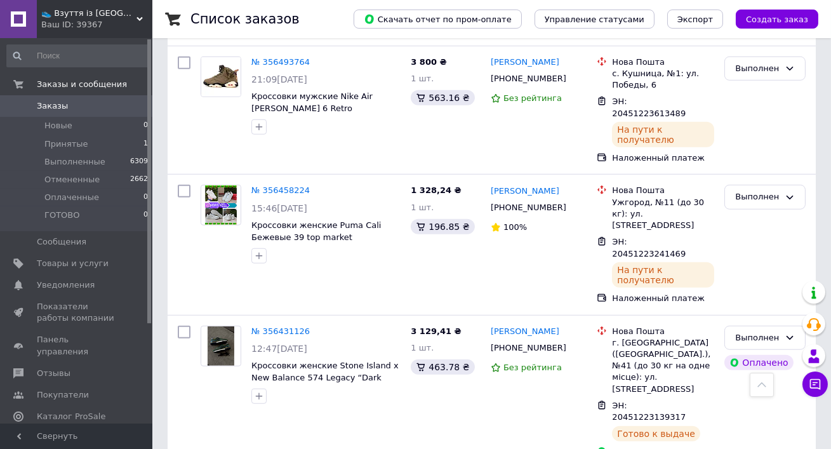
scroll to position [2092, 0]
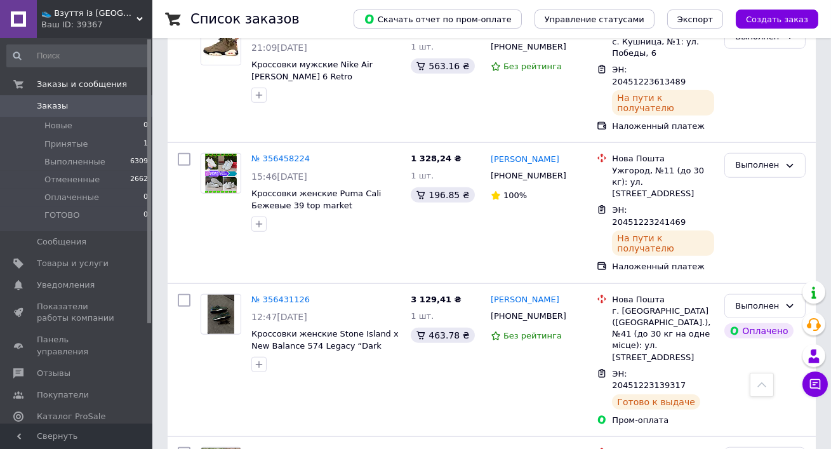
click at [88, 26] on div "Ваш ID: 39367" at bounding box center [96, 24] width 111 height 11
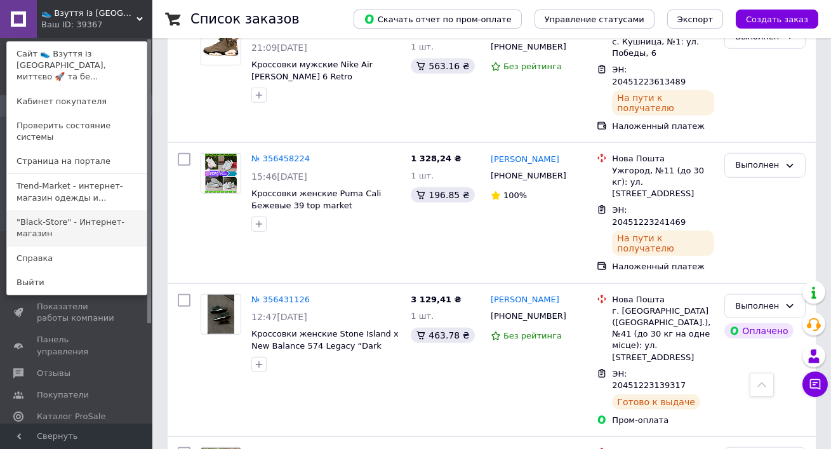
click at [69, 210] on link ""Black-Store" - Интернет-магазин" at bounding box center [77, 228] width 140 height 36
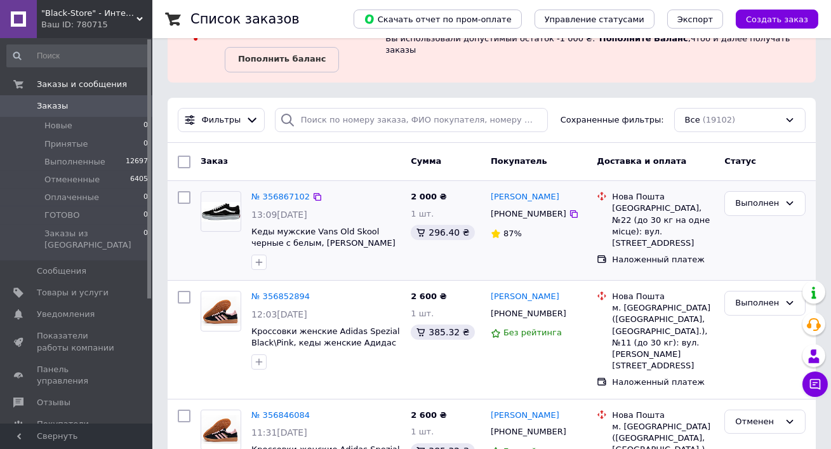
scroll to position [62, 0]
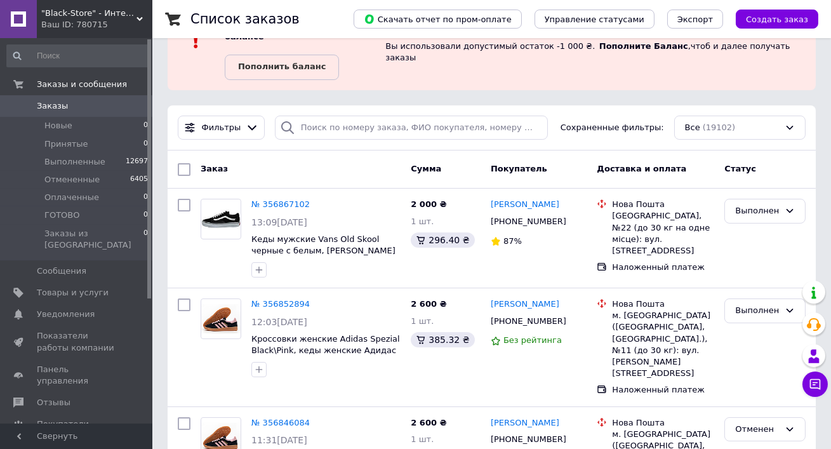
click at [95, 6] on div ""Black-Store" - Интернет-магазин Ваш ID: 780715" at bounding box center [95, 19] width 116 height 38
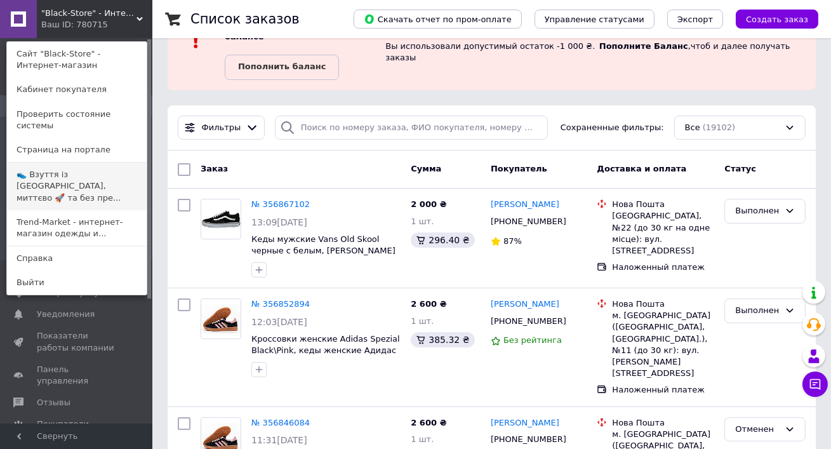
click at [98, 166] on link "👟 Взуття із [GEOGRAPHIC_DATA], миттєво 🚀 та без пре..." at bounding box center [77, 187] width 140 height 48
